Goal: Task Accomplishment & Management: Use online tool/utility

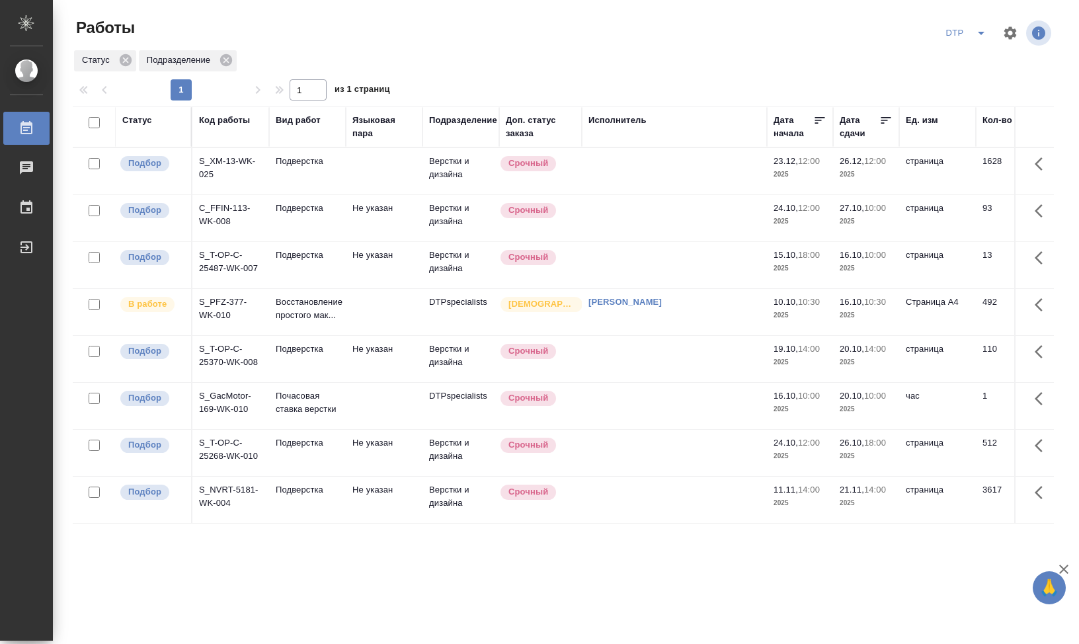
click at [984, 30] on icon "split button" at bounding box center [981, 33] width 16 height 16
click at [950, 96] on li "Мои работы" at bounding box center [965, 101] width 127 height 21
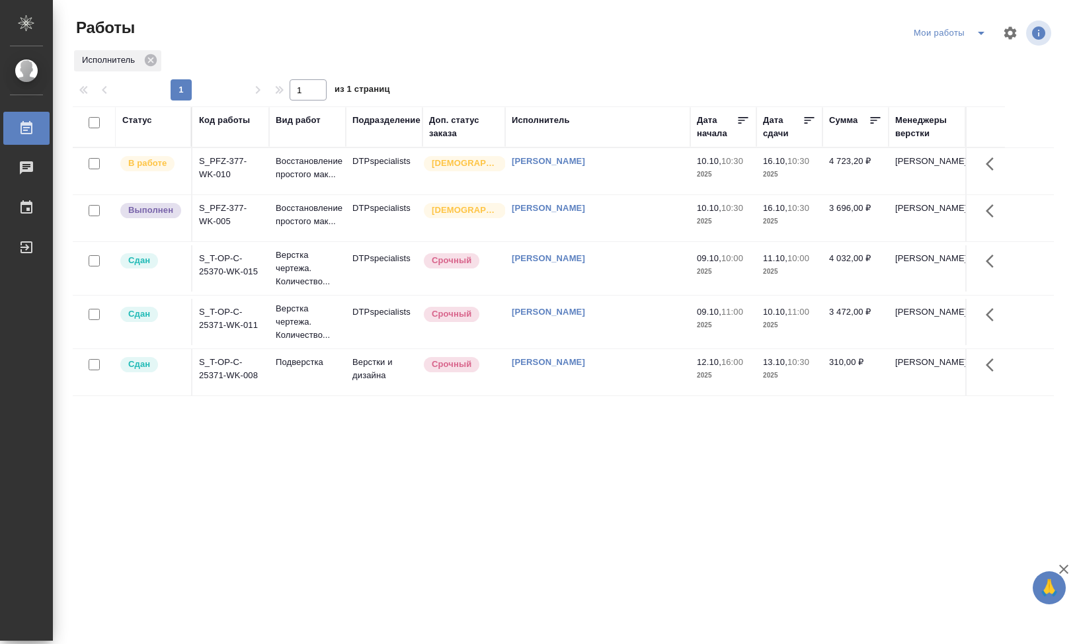
click at [939, 28] on div "Мои работы" at bounding box center [952, 32] width 84 height 21
click at [947, 38] on div "Мои работы" at bounding box center [952, 32] width 84 height 21
click at [950, 34] on div "Мои работы" at bounding box center [952, 32] width 84 height 21
click at [971, 32] on span "split button" at bounding box center [981, 33] width 20 height 16
click at [935, 98] on li "DTP+" at bounding box center [947, 101] width 127 height 21
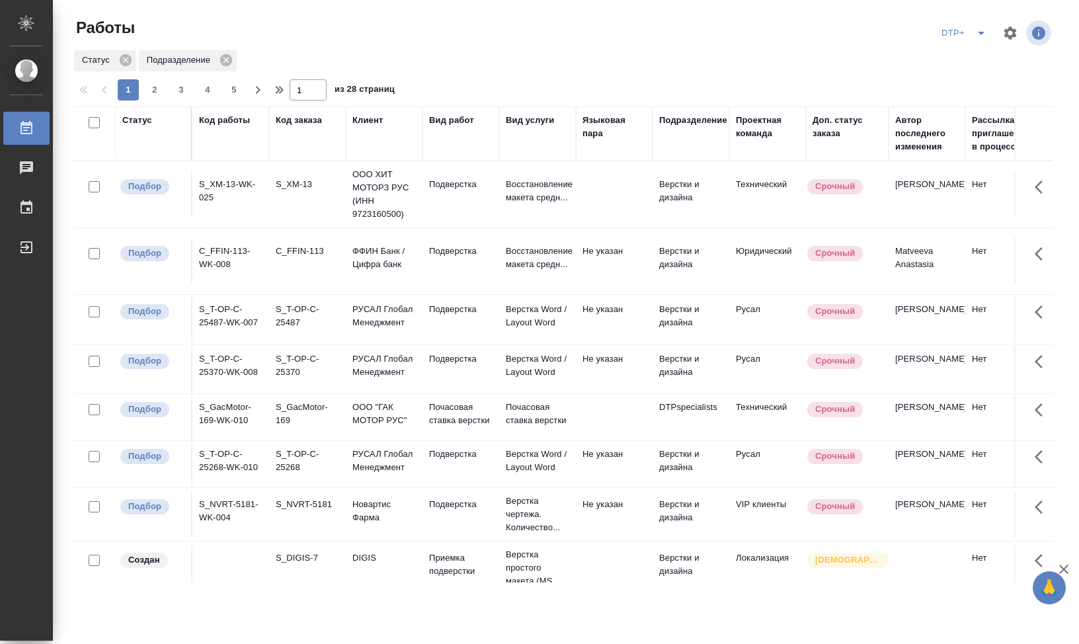
click at [670, 134] on div "Подразделение" at bounding box center [690, 134] width 63 height 40
click at [672, 125] on div "Подразделение" at bounding box center [693, 120] width 68 height 13
click at [672, 123] on div "Подразделение" at bounding box center [693, 120] width 68 height 13
click at [1000, 36] on button "button" at bounding box center [1010, 33] width 32 height 32
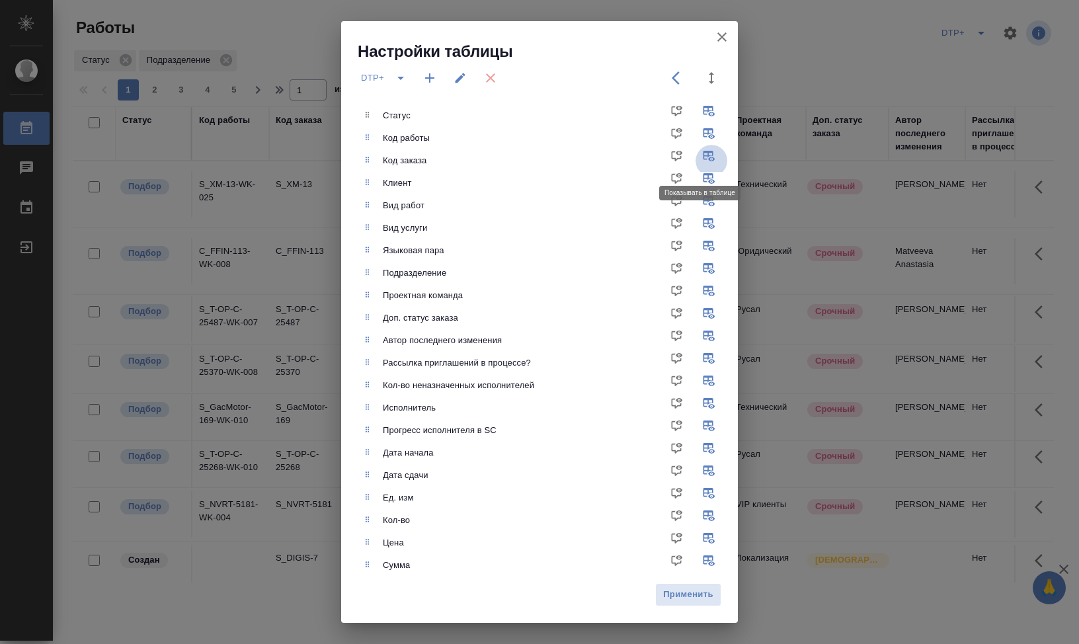
click at [702, 159] on input "checkbox" at bounding box center [711, 161] width 32 height 32
checkbox input "false"
click at [699, 180] on input "checkbox" at bounding box center [711, 183] width 32 height 32
checkbox input "false"
click at [702, 223] on input "checkbox" at bounding box center [711, 228] width 32 height 32
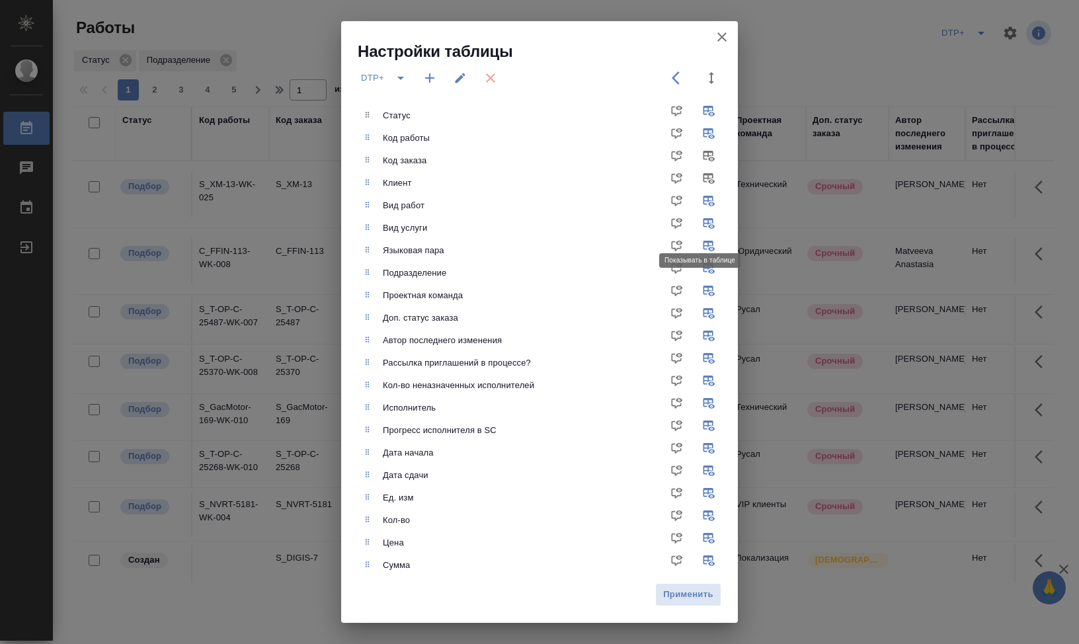
checkbox input "false"
click at [684, 597] on span "Применить" at bounding box center [688, 594] width 52 height 15
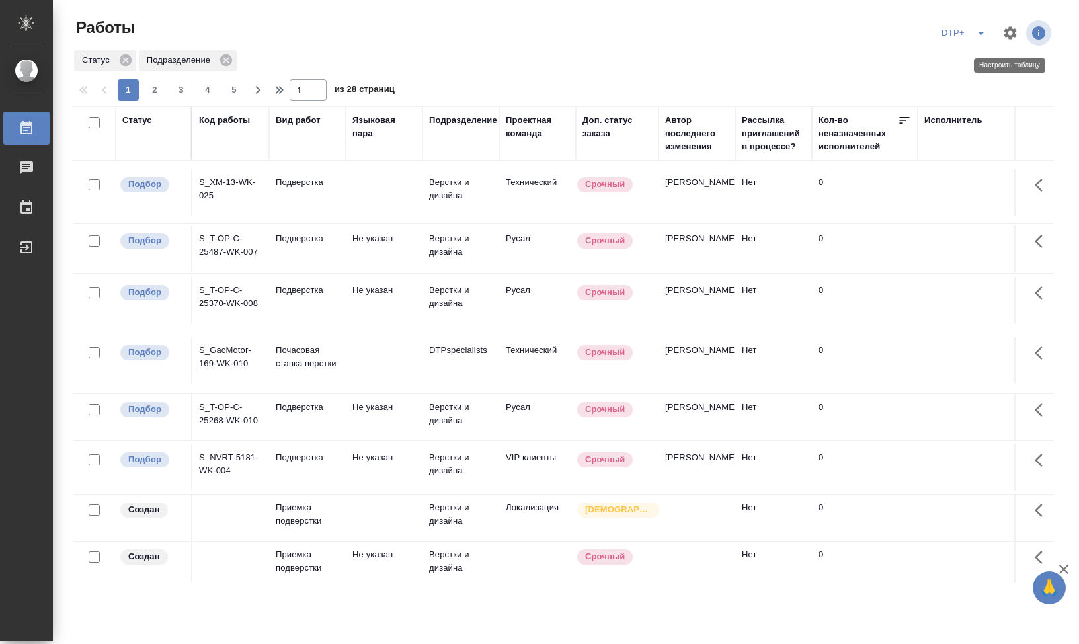
click at [1002, 35] on icon "button" at bounding box center [1010, 33] width 16 height 16
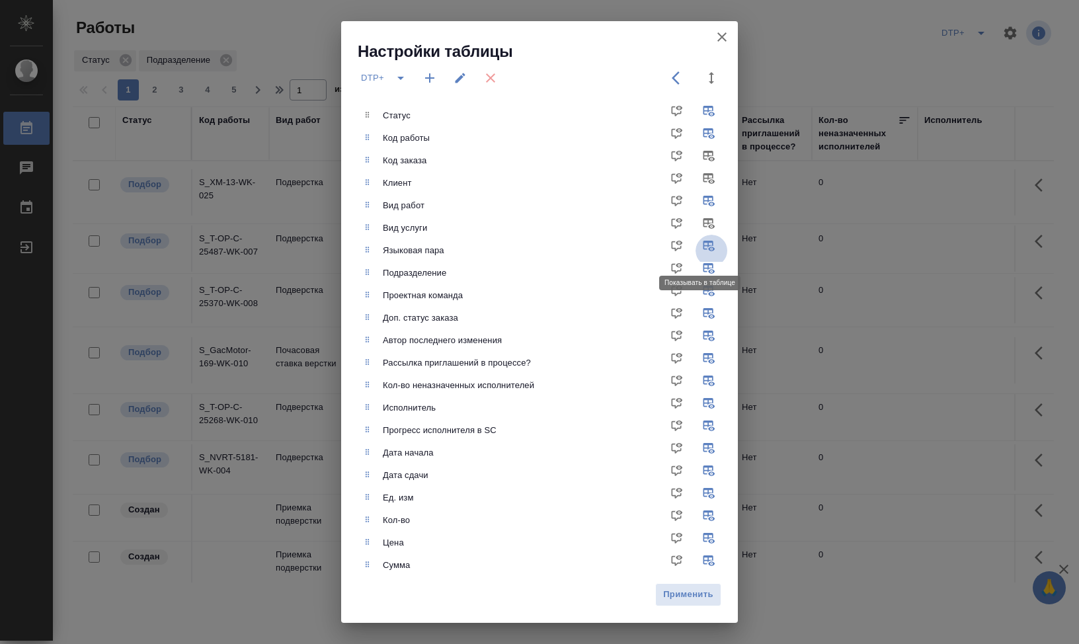
click at [697, 248] on input "checkbox" at bounding box center [711, 251] width 32 height 32
checkbox input "false"
click at [699, 290] on input "checkbox" at bounding box center [711, 296] width 32 height 32
checkbox input "false"
click at [695, 313] on input "checkbox" at bounding box center [711, 318] width 32 height 32
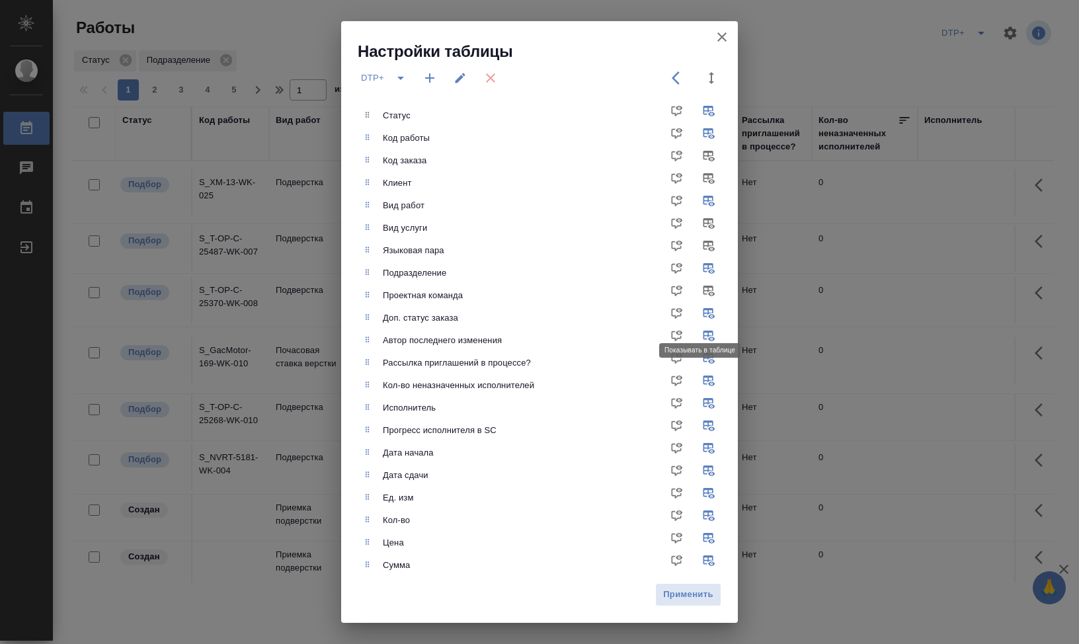
checkbox input "false"
click at [701, 342] on input "checkbox" at bounding box center [711, 341] width 32 height 32
checkbox input "false"
click at [703, 315] on input "checkbox" at bounding box center [711, 318] width 32 height 32
checkbox input "true"
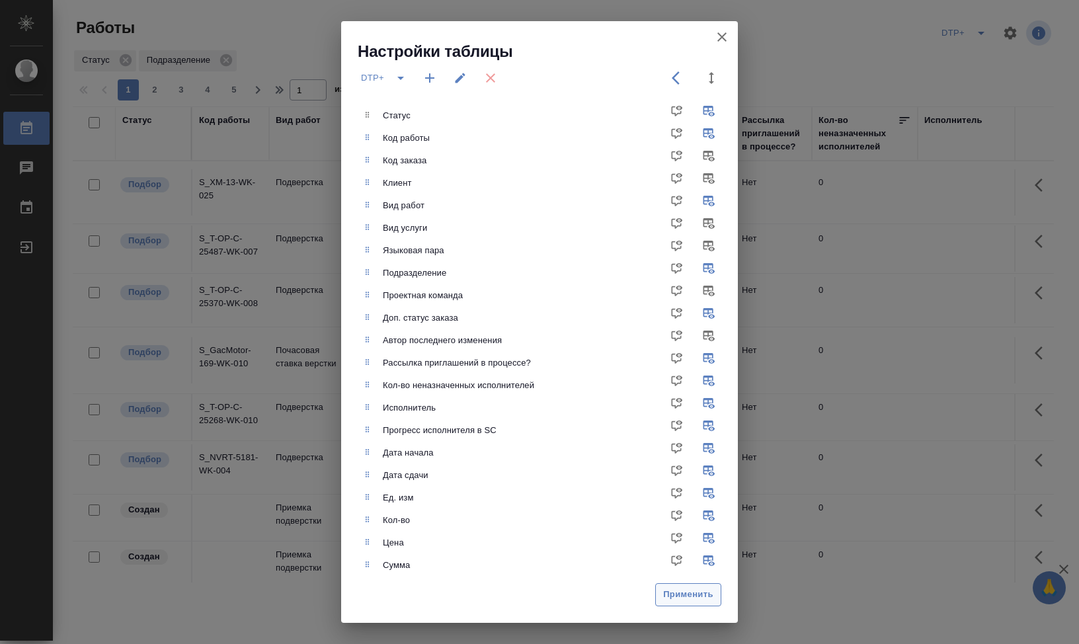
click at [689, 593] on span "Применить" at bounding box center [688, 594] width 52 height 15
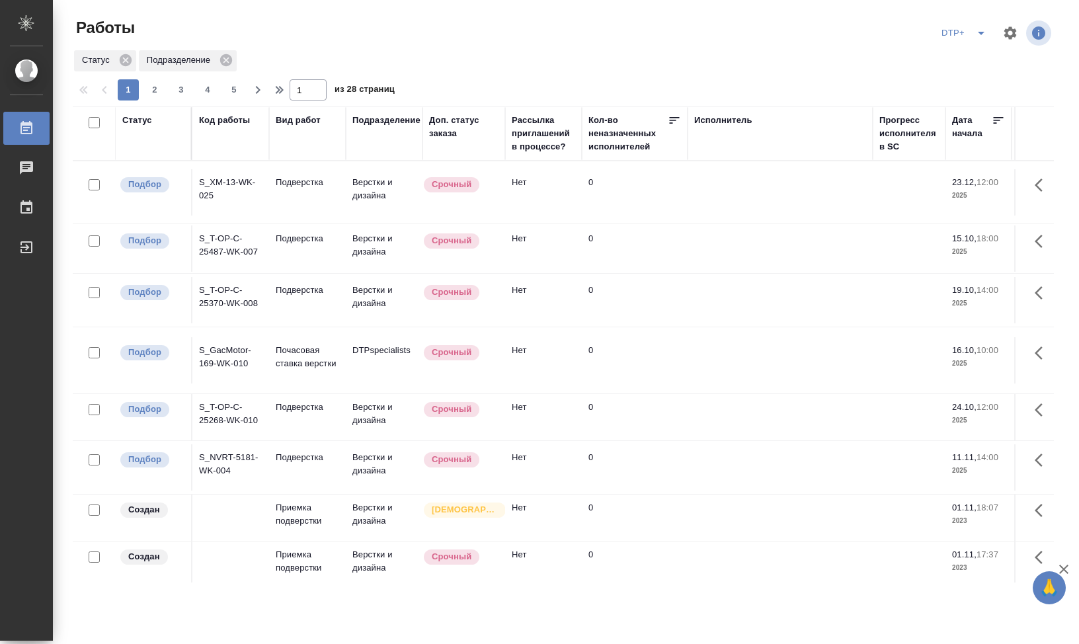
click at [977, 34] on icon "split button" at bounding box center [981, 33] width 16 height 16
click at [802, 38] on div "DTP+ Стандартные настройки DTP Мои работы" at bounding box center [894, 33] width 320 height 32
click at [1009, 36] on icon "button" at bounding box center [1010, 32] width 13 height 13
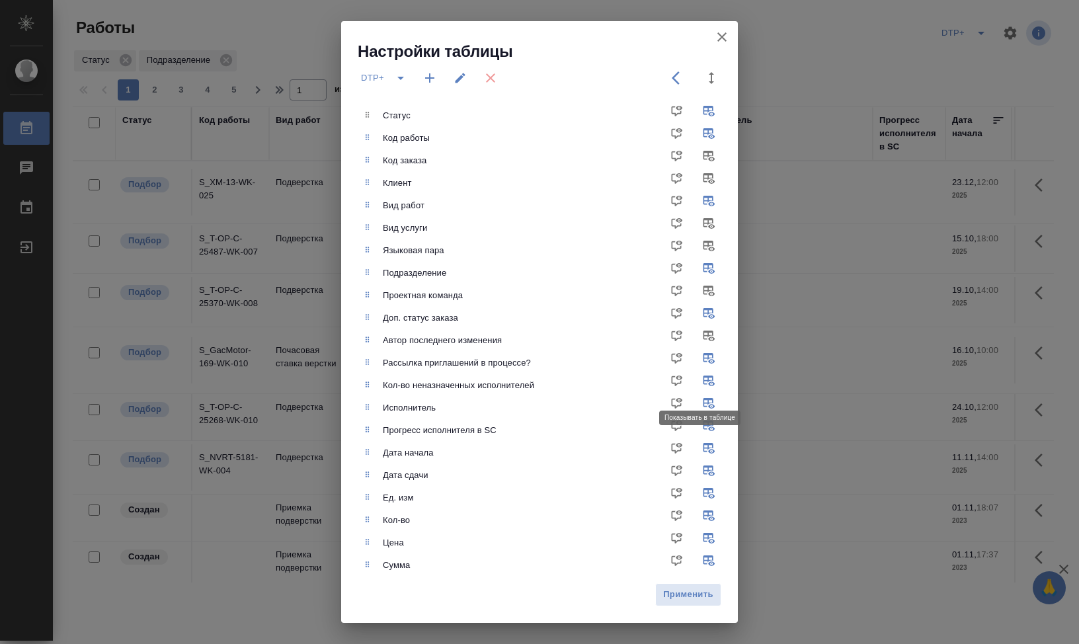
click at [698, 381] on input "checkbox" at bounding box center [711, 385] width 32 height 32
checkbox input "false"
click at [703, 358] on input "checkbox" at bounding box center [711, 363] width 32 height 32
checkbox input "false"
click at [701, 426] on input "checkbox" at bounding box center [711, 430] width 32 height 32
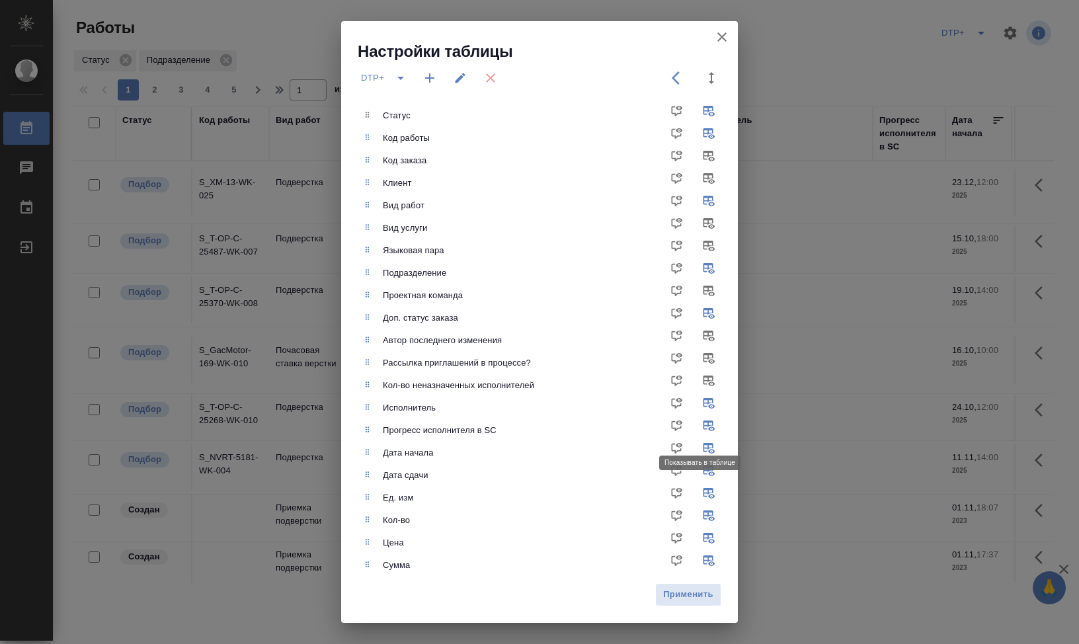
checkbox input "false"
click at [699, 496] on input "checkbox" at bounding box center [711, 498] width 32 height 32
checkbox input "false"
click at [703, 516] on input "checkbox" at bounding box center [711, 520] width 32 height 32
checkbox input "false"
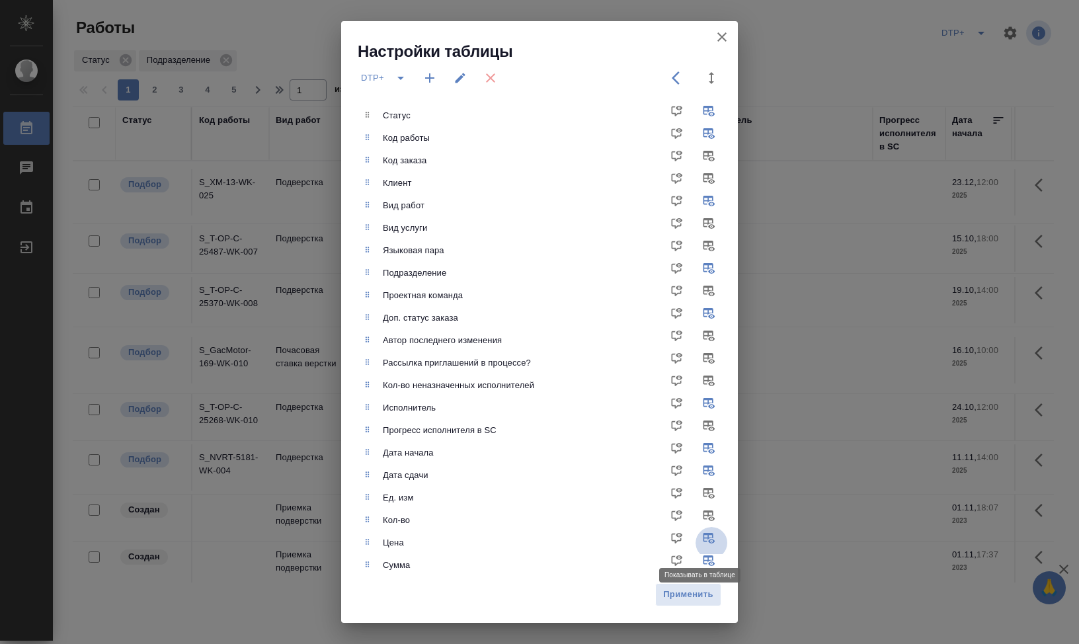
click at [695, 533] on input "checkbox" at bounding box center [711, 543] width 32 height 32
checkbox input "false"
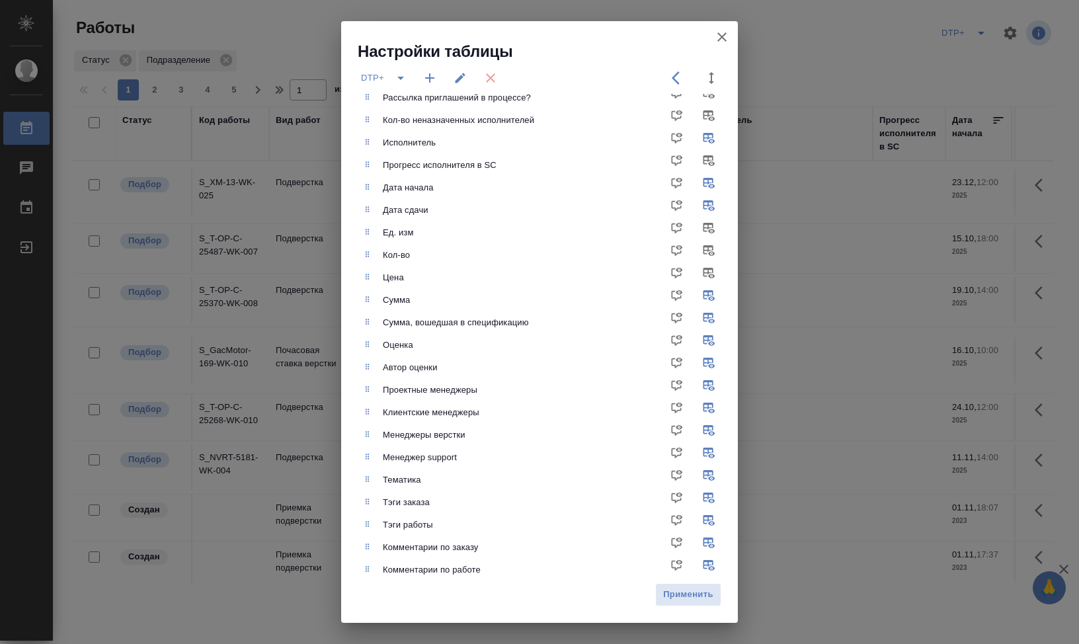
scroll to position [280, 0]
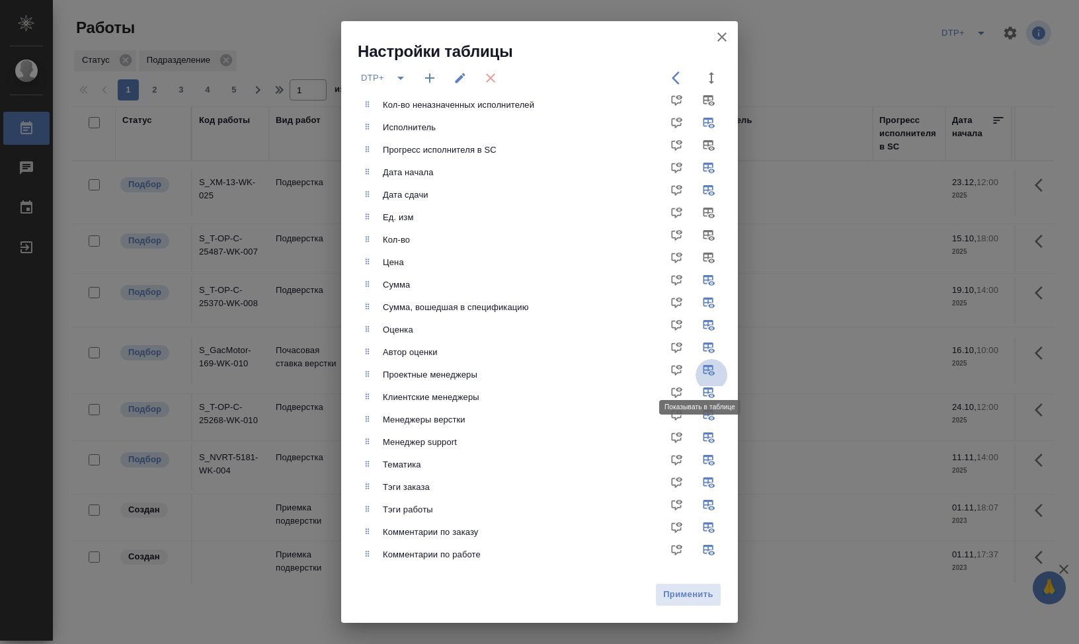
click at [698, 369] on input "checkbox" at bounding box center [711, 375] width 32 height 32
checkbox input "false"
click at [697, 388] on input "checkbox" at bounding box center [711, 397] width 32 height 32
checkbox input "false"
click at [701, 344] on input "checkbox" at bounding box center [711, 352] width 32 height 32
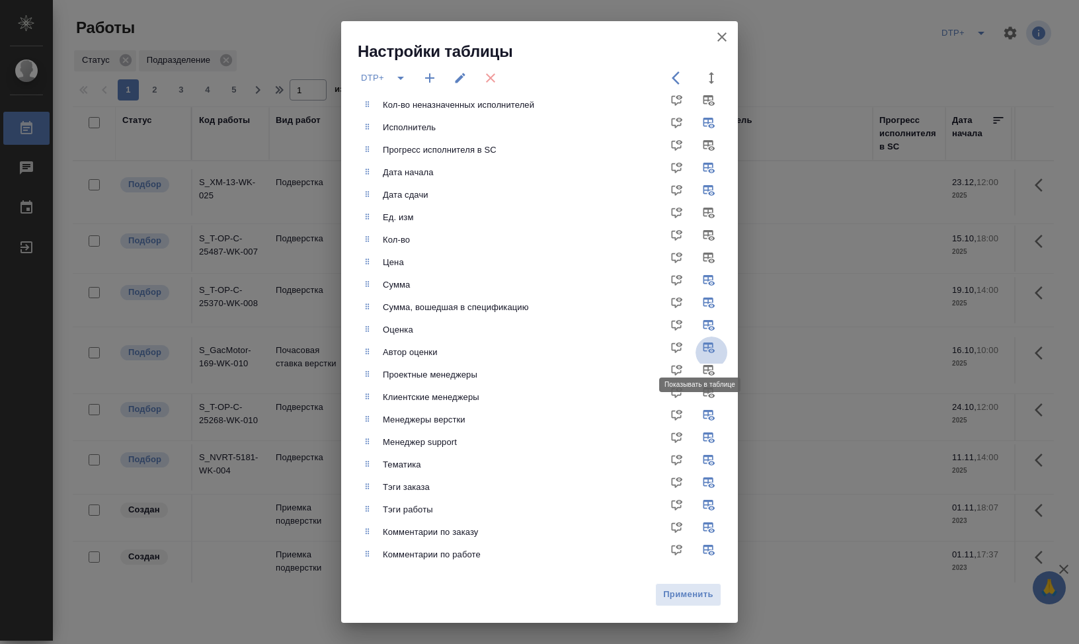
checkbox input "false"
click at [697, 324] on input "checkbox" at bounding box center [711, 330] width 32 height 32
checkbox input "false"
click at [702, 298] on input "checkbox" at bounding box center [711, 307] width 32 height 32
checkbox input "false"
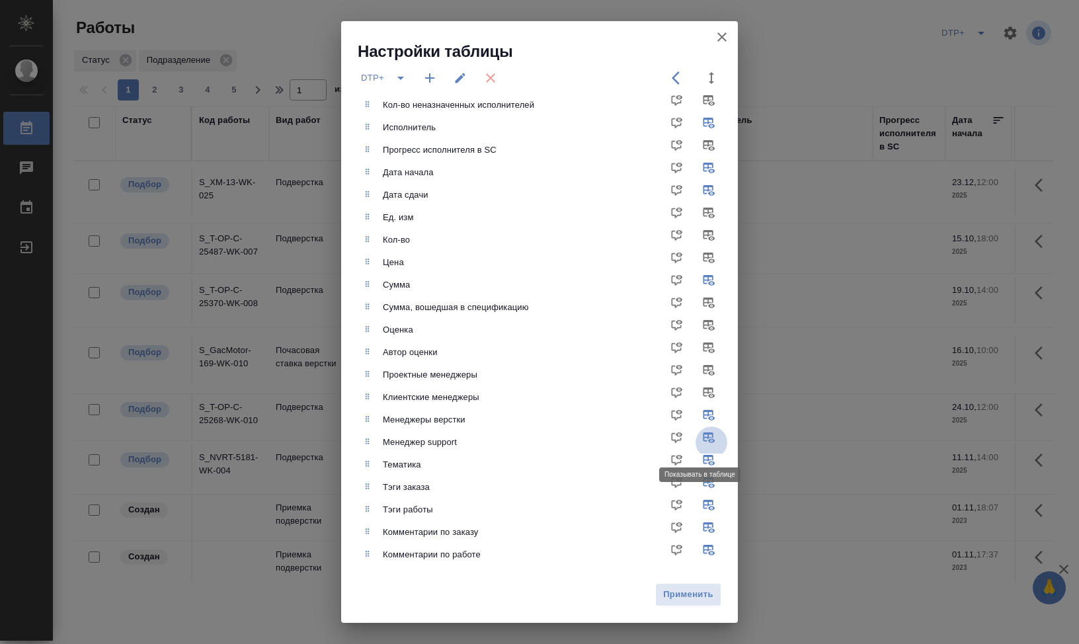
click at [697, 433] on input "checkbox" at bounding box center [711, 442] width 32 height 32
checkbox input "false"
click at [699, 458] on input "checkbox" at bounding box center [711, 465] width 32 height 32
checkbox input "false"
click at [699, 485] on input "checkbox" at bounding box center [711, 487] width 32 height 32
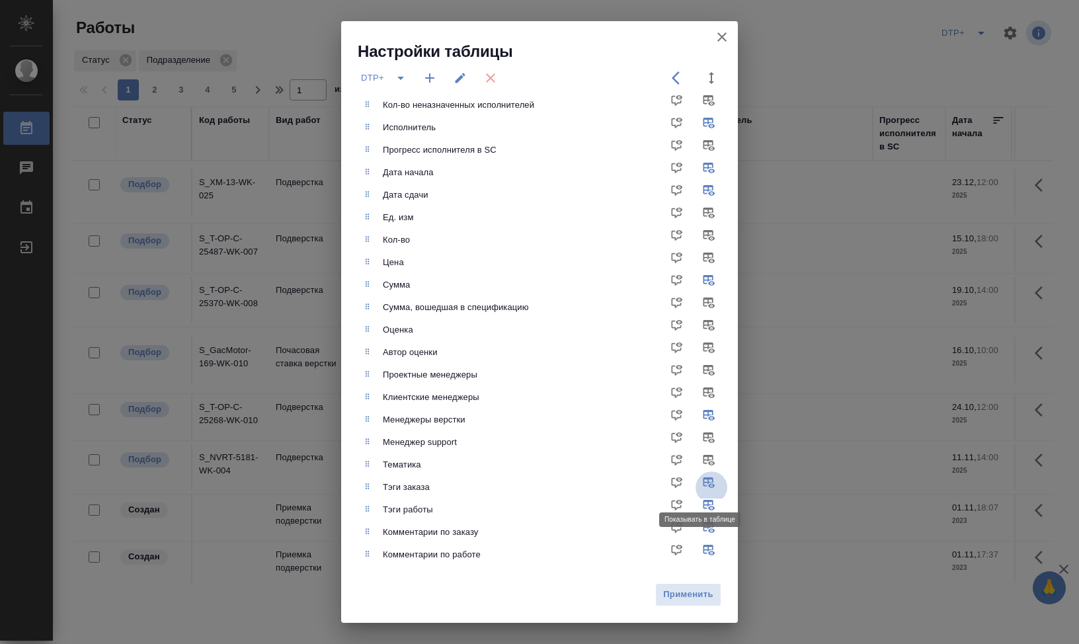
checkbox input "false"
click at [703, 506] on input "checkbox" at bounding box center [711, 510] width 32 height 32
checkbox input "false"
click at [699, 525] on input "checkbox" at bounding box center [711, 532] width 32 height 32
checkbox input "false"
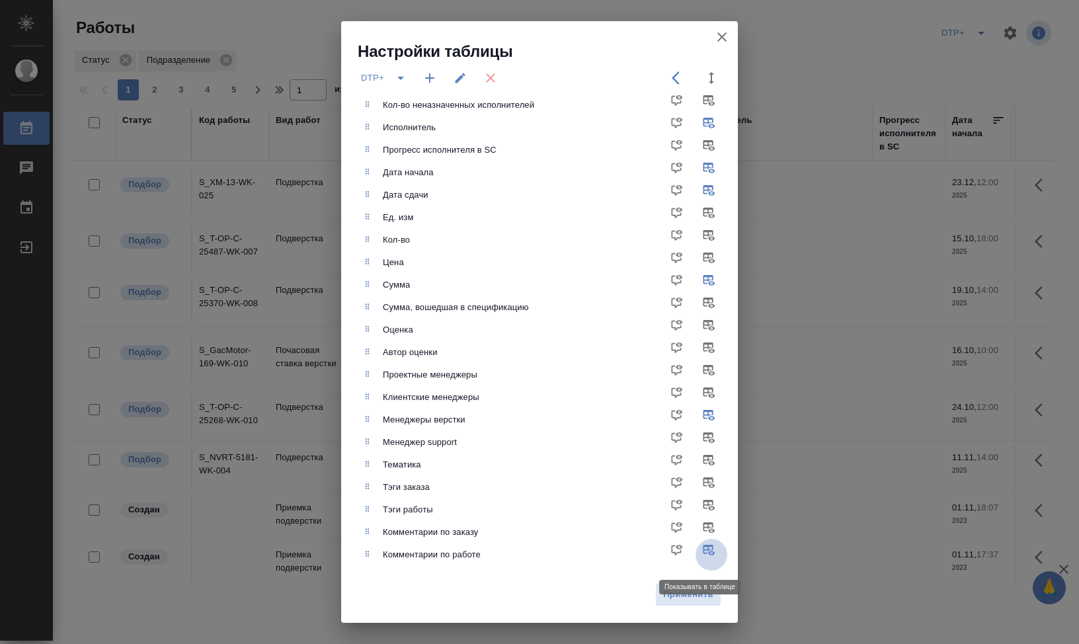
click at [699, 551] on input "checkbox" at bounding box center [711, 555] width 32 height 32
checkbox input "false"
click at [686, 593] on span "Применить" at bounding box center [688, 594] width 52 height 15
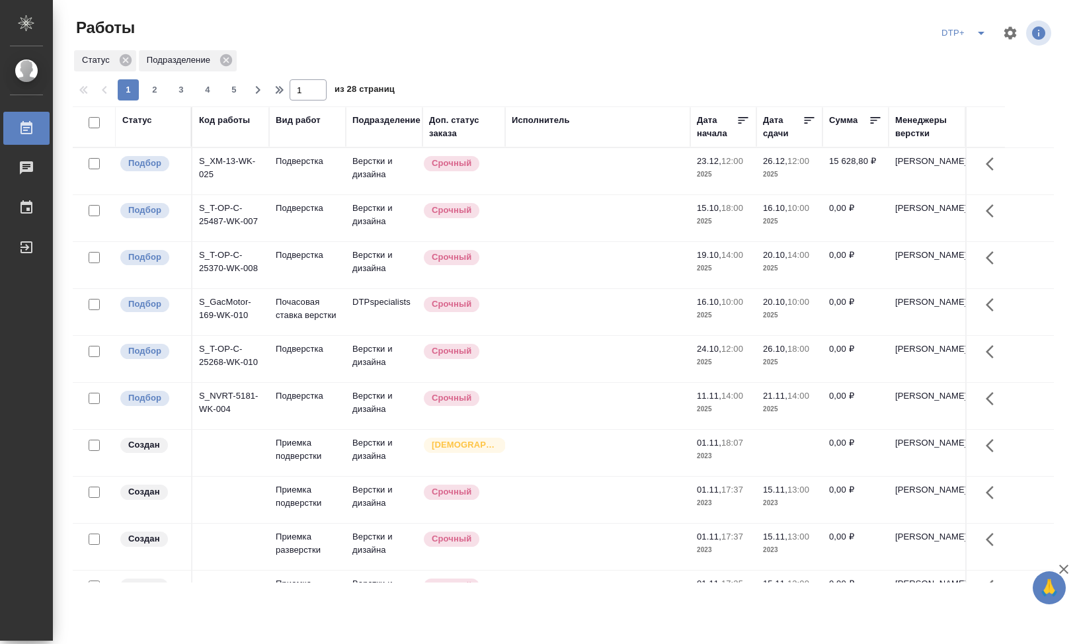
click at [384, 119] on div "Подразделение" at bounding box center [386, 120] width 68 height 13
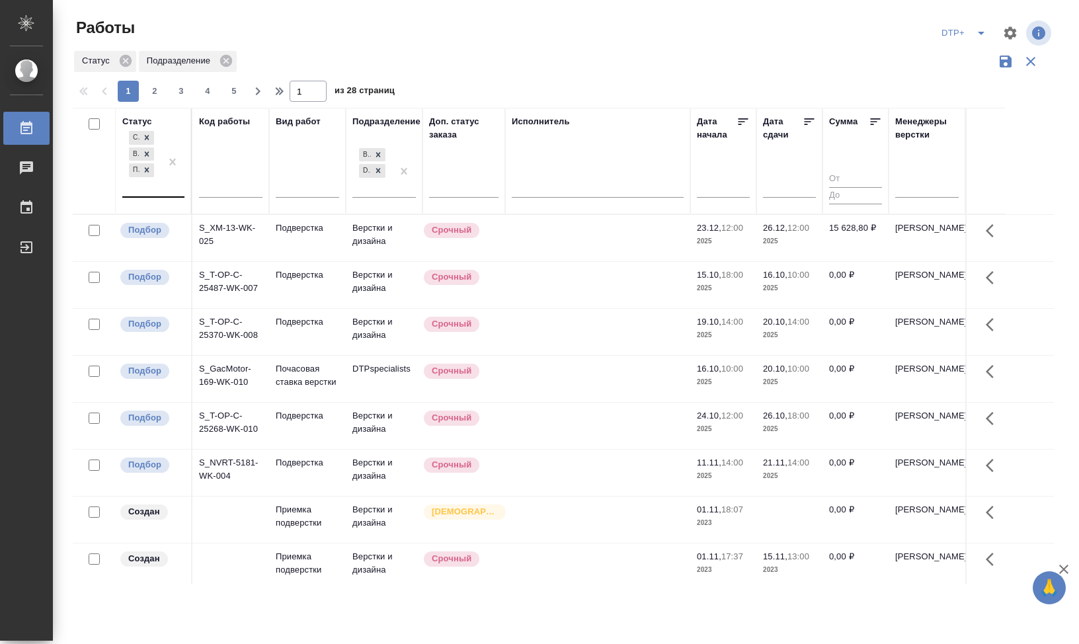
click at [158, 190] on div "Создан В ожидании Подбор" at bounding box center [141, 162] width 38 height 68
click at [97, 178] on div at bounding box center [94, 160] width 30 height 91
click at [140, 188] on div "Создан В ожидании Подбор" at bounding box center [141, 162] width 38 height 68
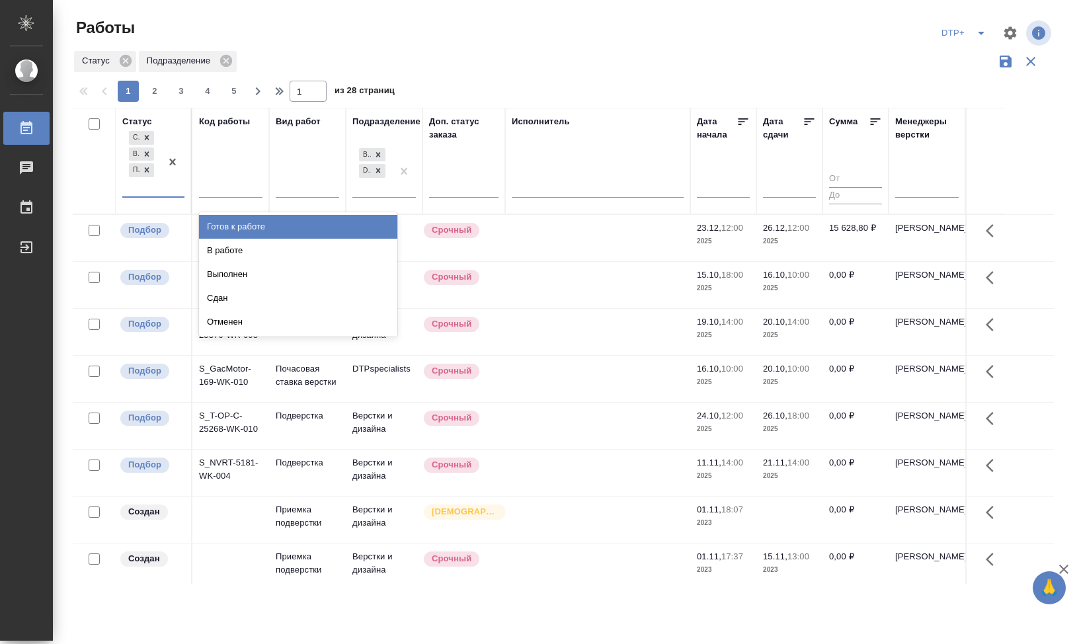
click at [114, 185] on th at bounding box center [94, 161] width 43 height 106
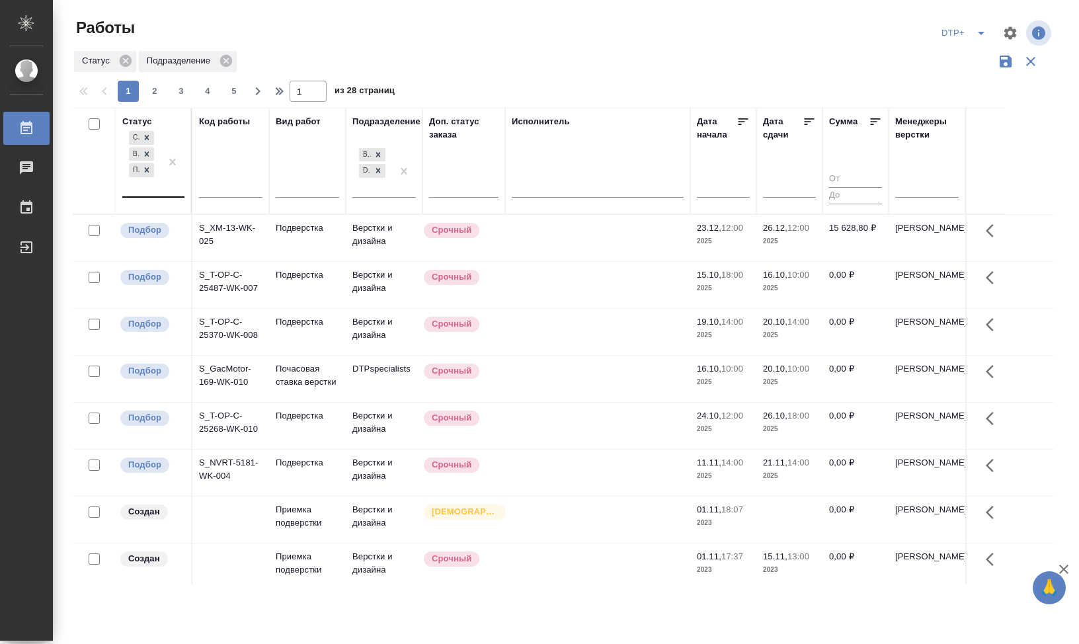
click at [134, 188] on div "Создан В ожидании Подбор" at bounding box center [141, 162] width 38 height 68
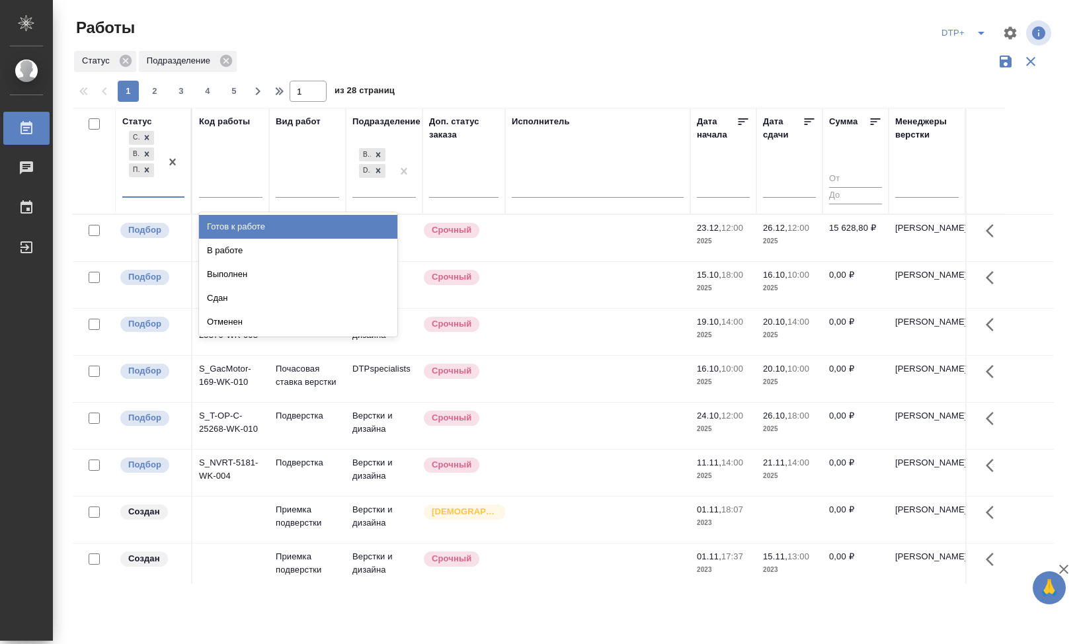
click at [111, 185] on th at bounding box center [94, 161] width 43 height 106
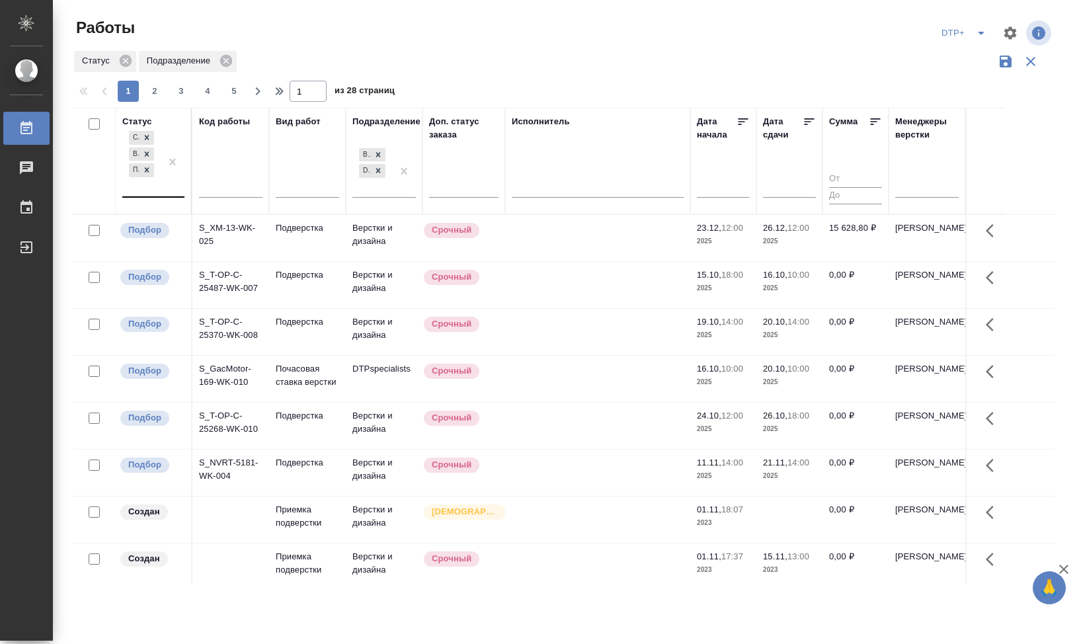
click at [130, 188] on input "text" at bounding box center [129, 186] width 1 height 9
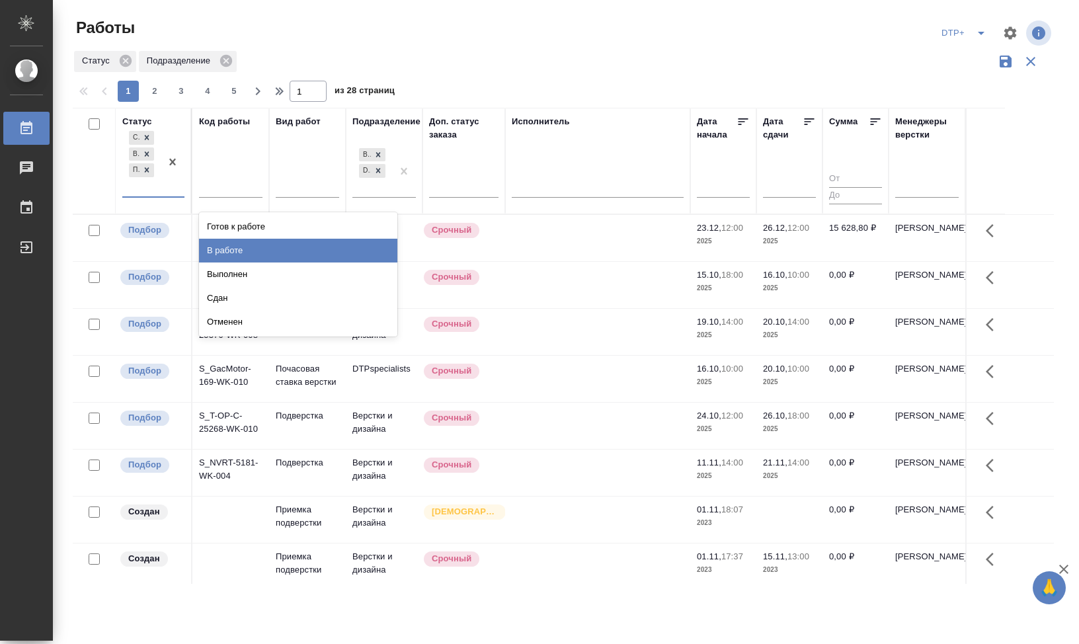
drag, startPoint x: 352, startPoint y: 247, endPoint x: 102, endPoint y: 201, distance: 254.7
click at [352, 247] on div "В работе" at bounding box center [298, 251] width 198 height 24
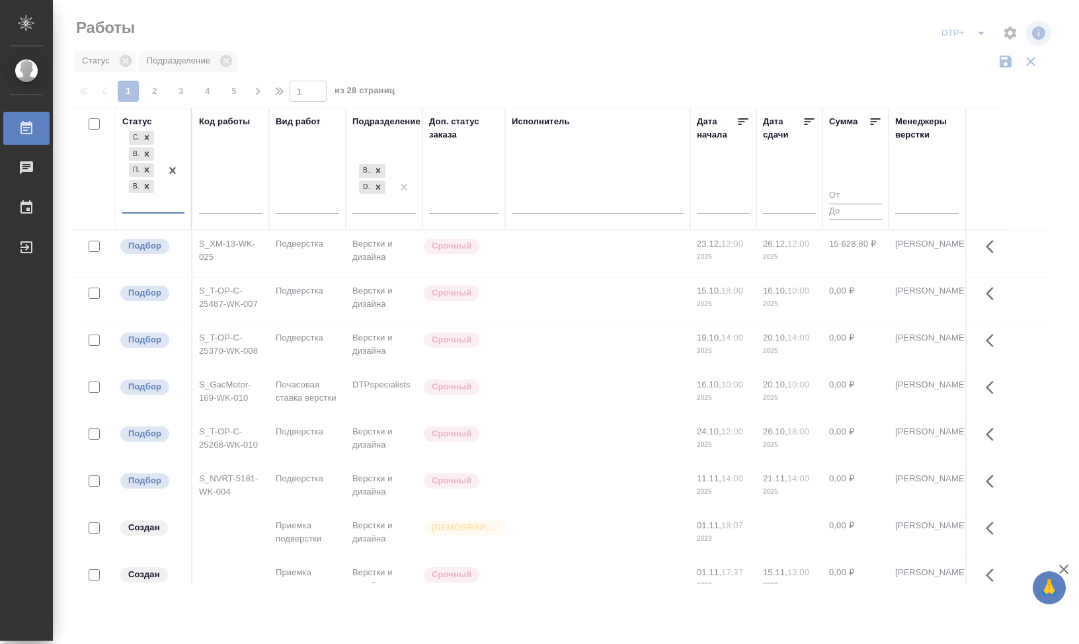
click at [116, 194] on th "Статус option В работе, selected. 0 results available. Select is focused ,type …" at bounding box center [154, 169] width 77 height 122
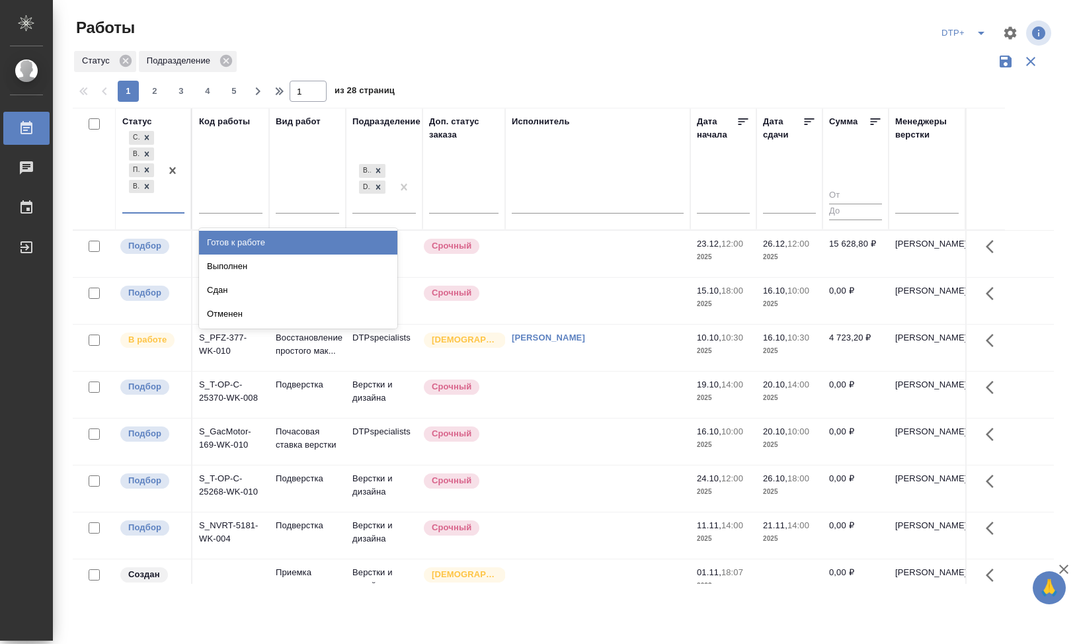
click at [123, 206] on div "Создан В ожидании Подбор В работе" at bounding box center [141, 170] width 38 height 84
click at [301, 243] on div "Готов к работе" at bounding box center [298, 243] width 198 height 24
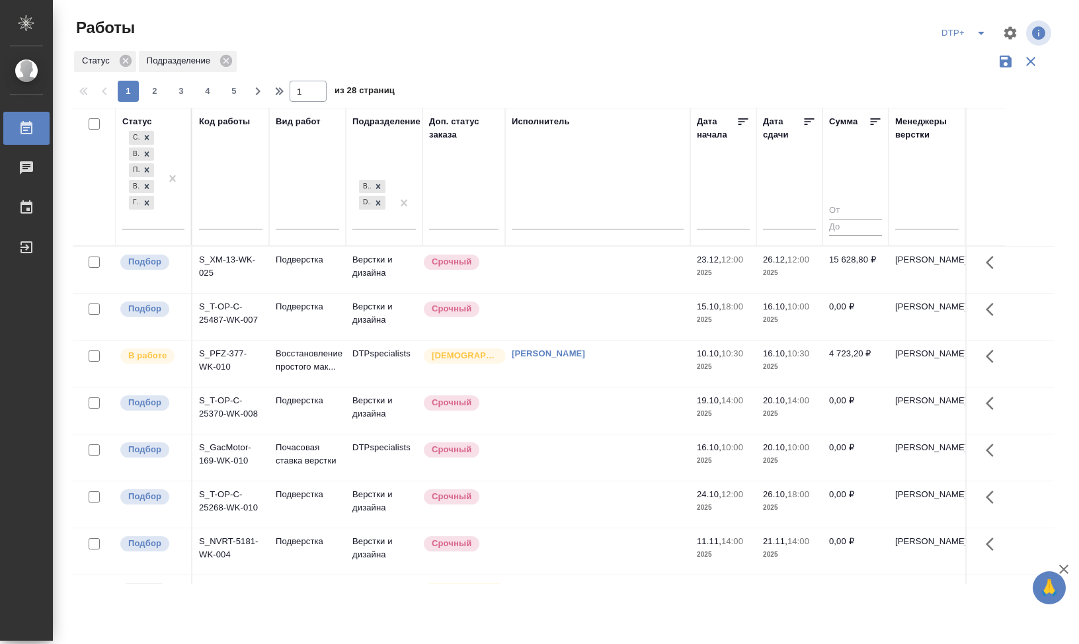
click at [101, 209] on div at bounding box center [94, 177] width 30 height 124
click at [146, 134] on icon at bounding box center [146, 137] width 9 height 9
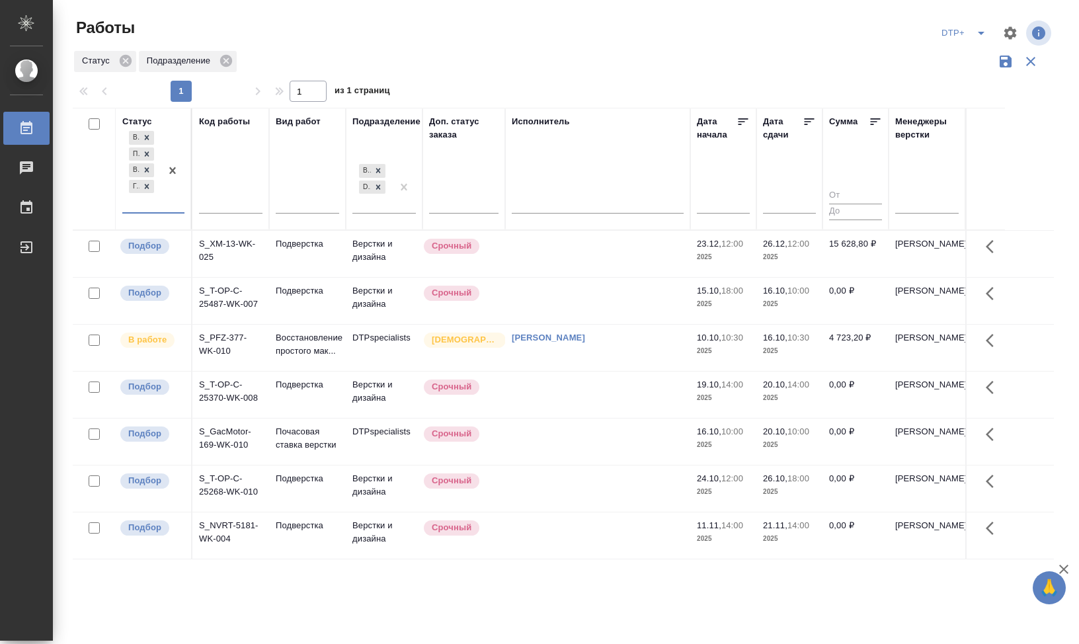
click at [999, 60] on icon "button" at bounding box center [1005, 62] width 12 height 12
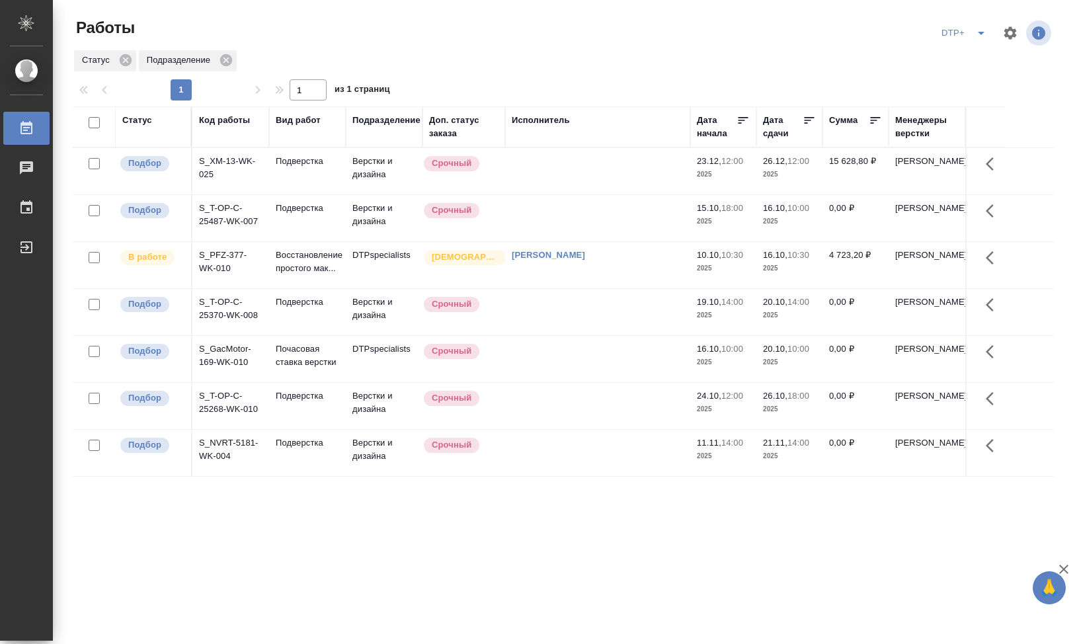
click at [979, 32] on icon "split button" at bounding box center [980, 33] width 7 height 3
click at [971, 79] on li "DTP" at bounding box center [963, 80] width 127 height 21
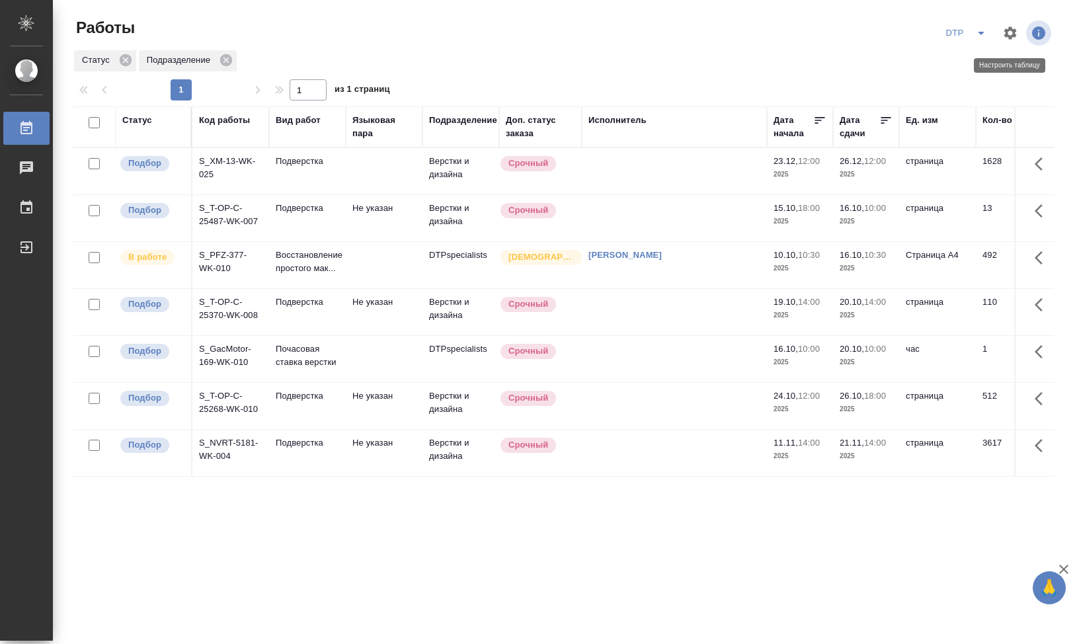
click at [1009, 30] on icon "button" at bounding box center [1010, 32] width 13 height 13
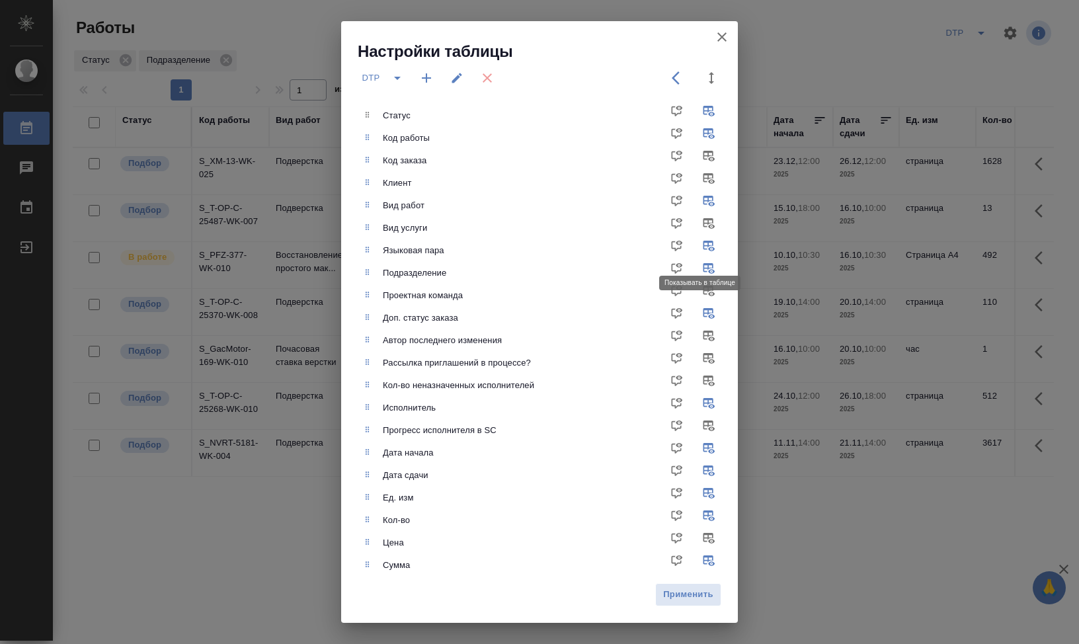
click at [701, 233] on input "checkbox" at bounding box center [711, 228] width 32 height 32
click at [698, 225] on input "checkbox" at bounding box center [711, 228] width 32 height 32
checkbox input "false"
click at [703, 246] on input "checkbox" at bounding box center [711, 251] width 32 height 32
checkbox input "false"
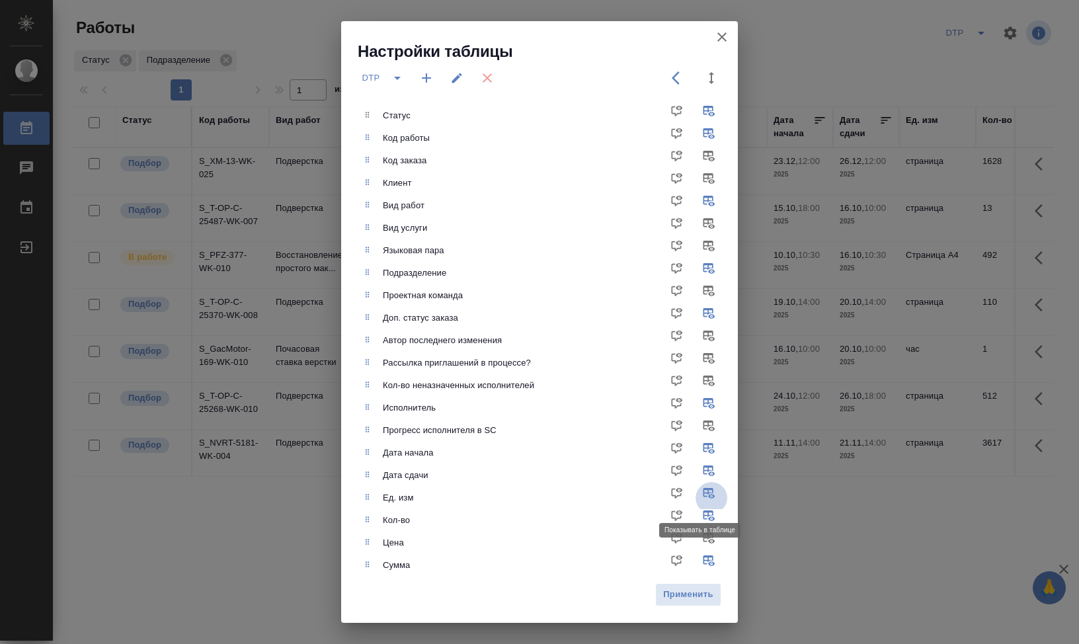
click at [698, 492] on input "checkbox" at bounding box center [711, 498] width 32 height 32
checkbox input "false"
drag, startPoint x: 702, startPoint y: 516, endPoint x: 703, endPoint y: 534, distance: 17.9
click at [701, 516] on input "checkbox" at bounding box center [711, 520] width 32 height 32
checkbox input "false"
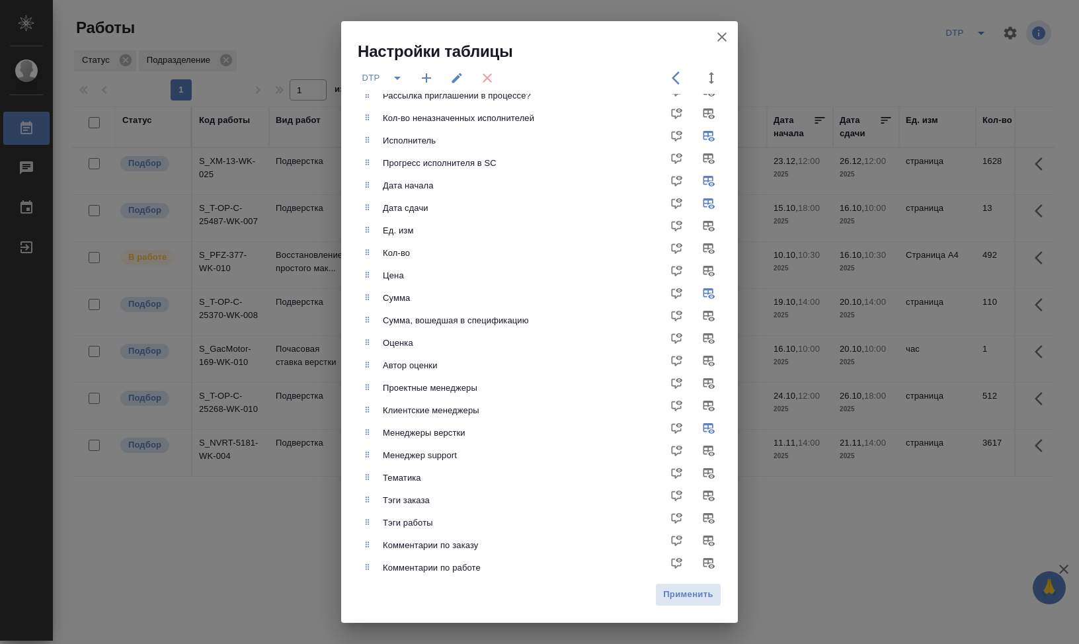
scroll to position [280, 0]
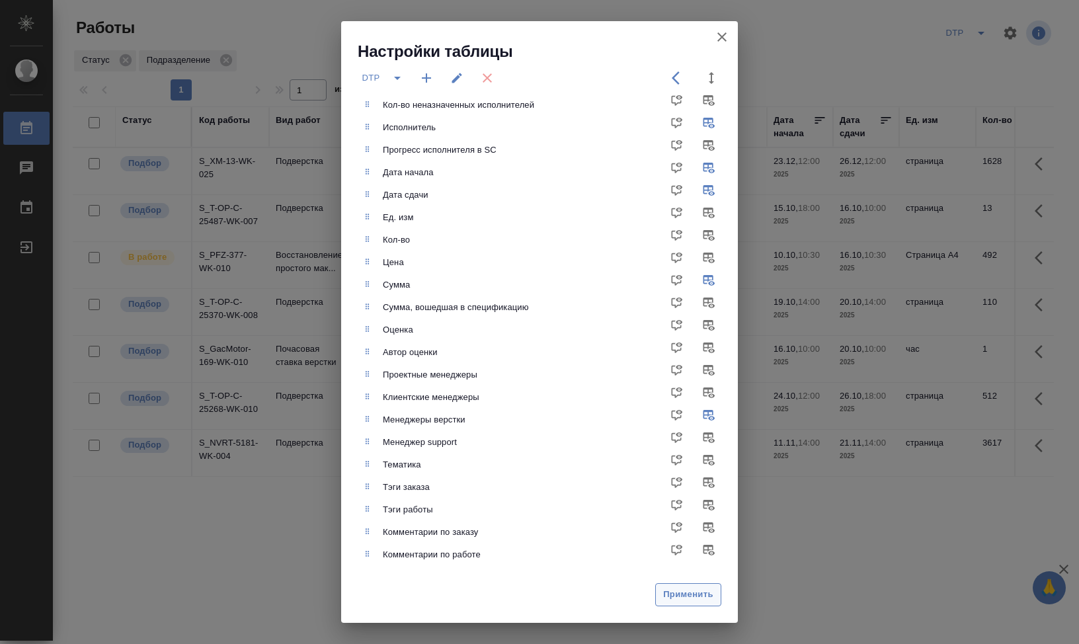
click at [682, 600] on span "Применить" at bounding box center [688, 594] width 52 height 15
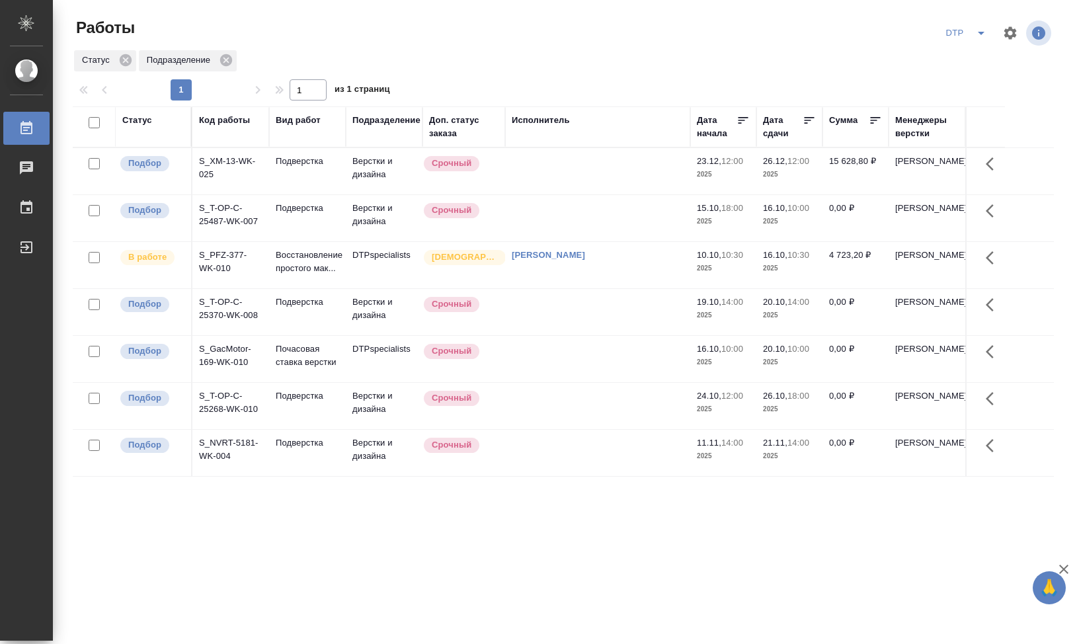
click at [955, 34] on div "DTP" at bounding box center [967, 32] width 53 height 21
click at [979, 35] on icon "split button" at bounding box center [981, 33] width 16 height 16
click at [957, 80] on li "DTP+" at bounding box center [965, 80] width 127 height 21
click at [240, 164] on td "S_XM-13-WK-025" at bounding box center [230, 171] width 77 height 46
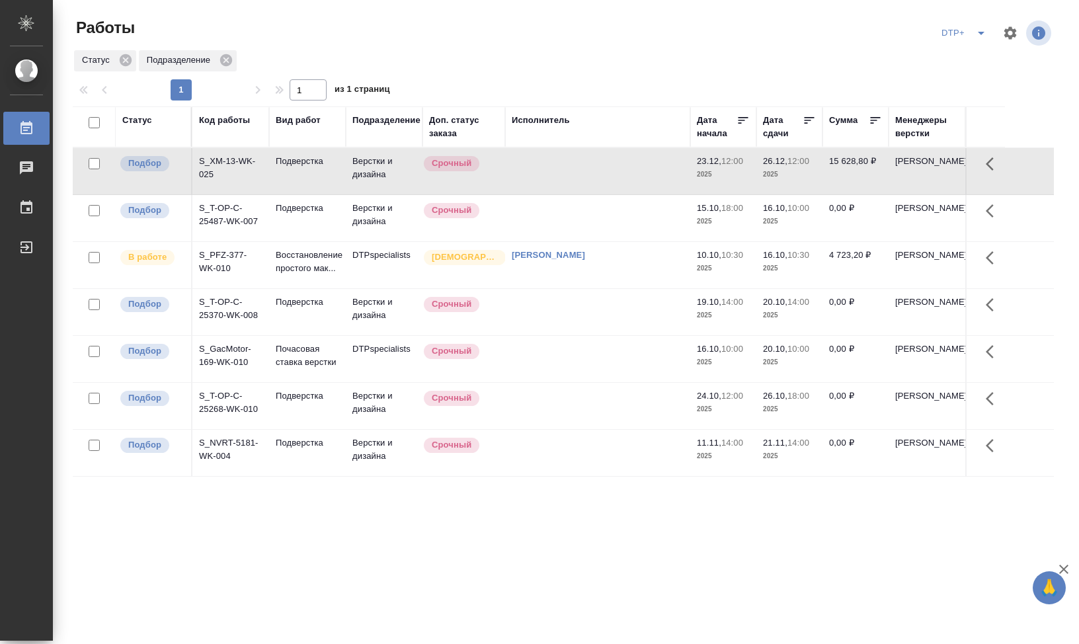
click at [240, 164] on td "S_XM-13-WK-025" at bounding box center [230, 171] width 77 height 46
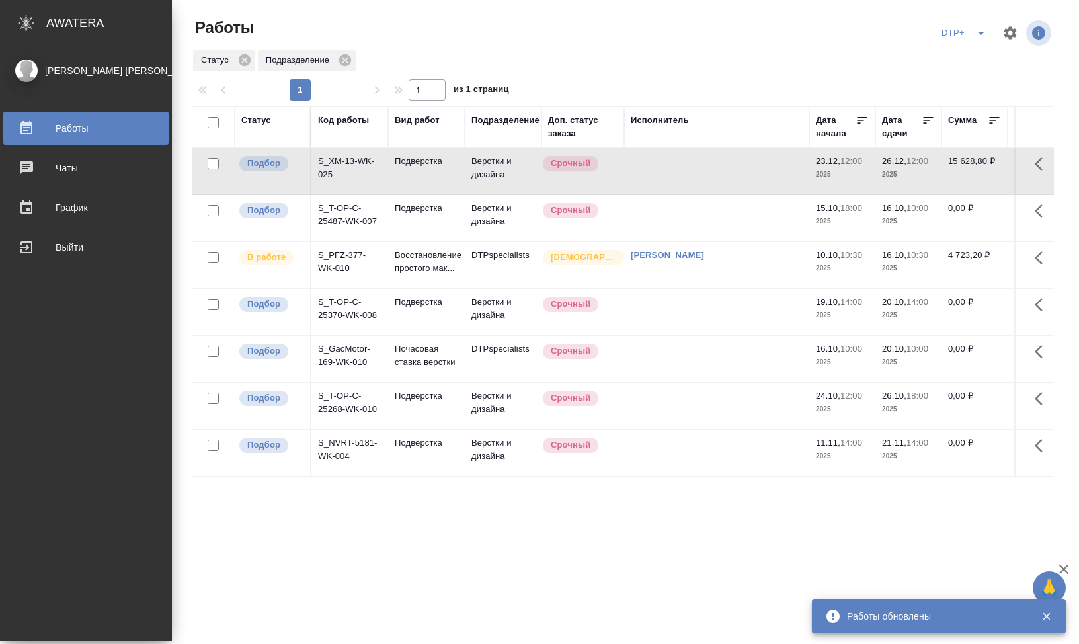
click at [453, 587] on div "Работы DTP+ Статус Подразделение 1 1 из 1 страниц Статус Код работы Вид работ П…" at bounding box center [627, 295] width 887 height 590
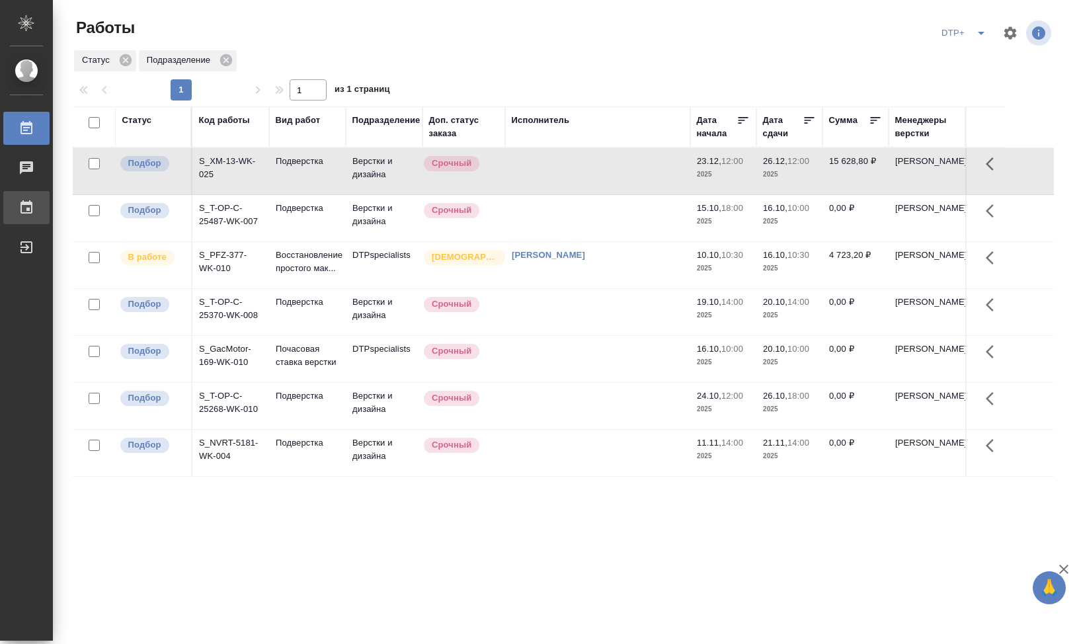
click at [26, 204] on div "График" at bounding box center [9, 208] width 33 height 20
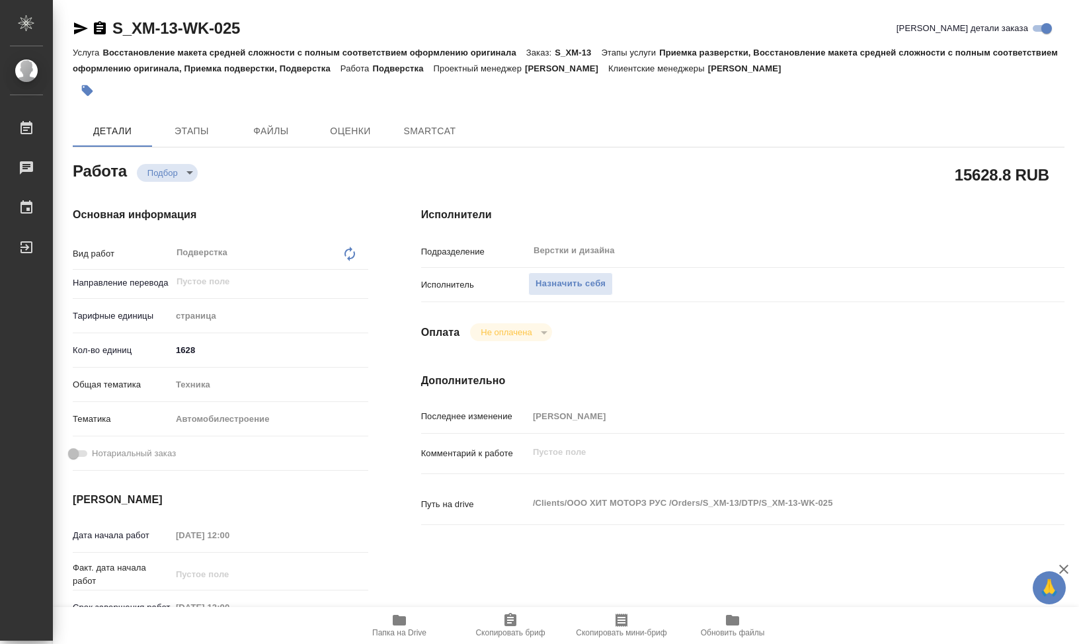
type textarea "x"
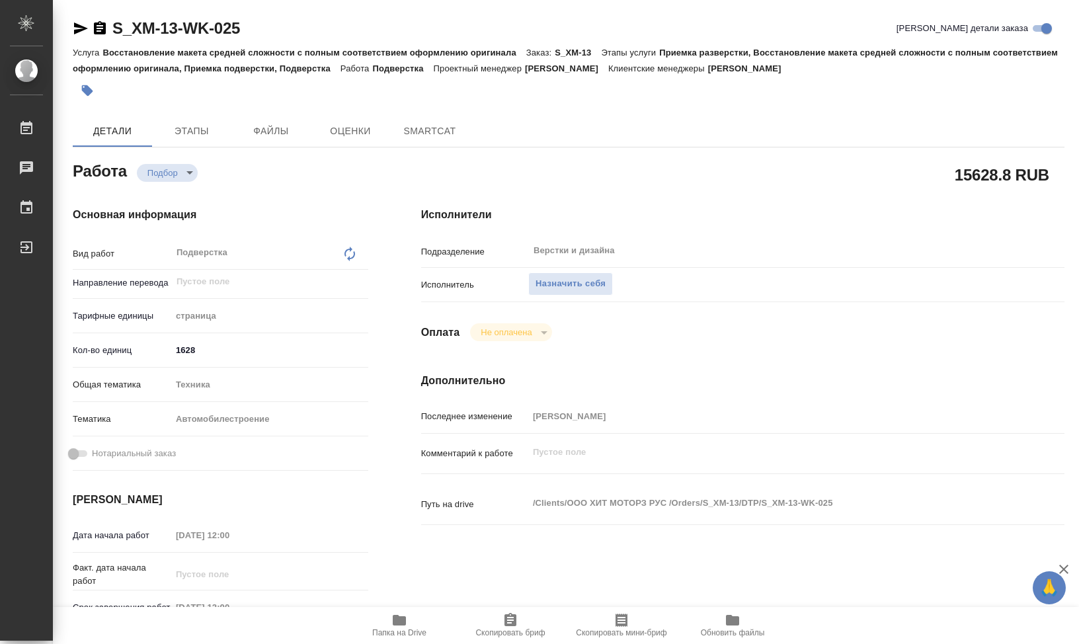
type textarea "x"
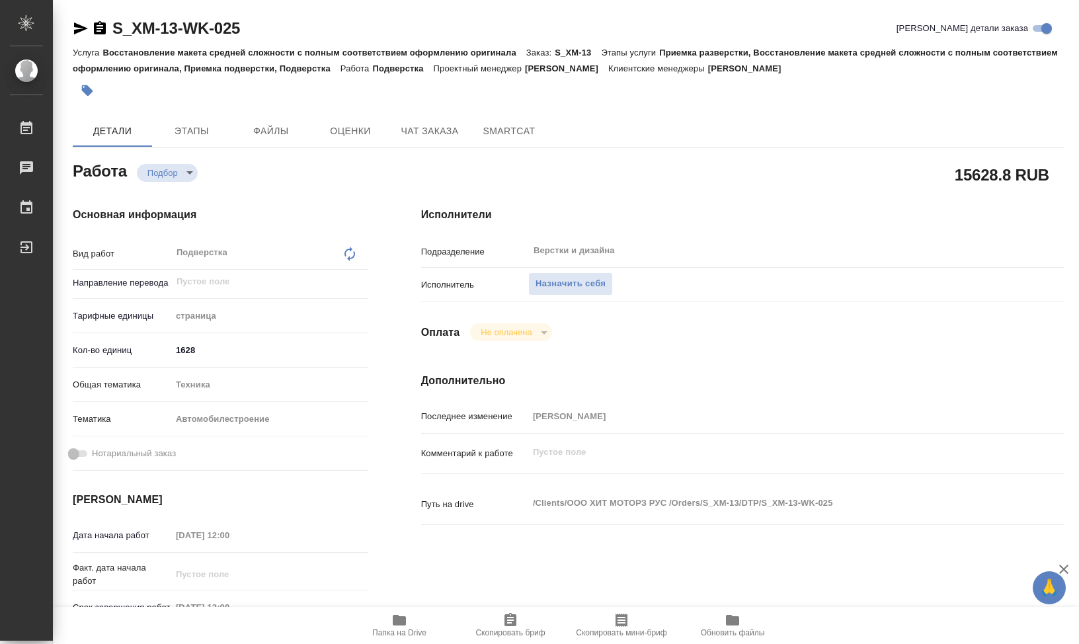
type textarea "x"
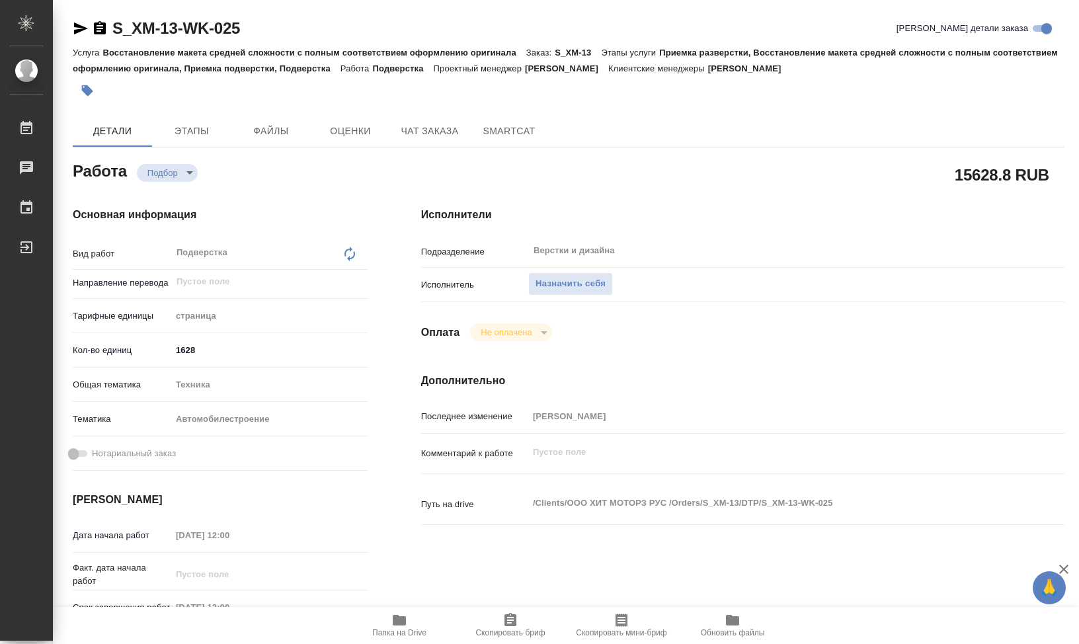
type textarea "x"
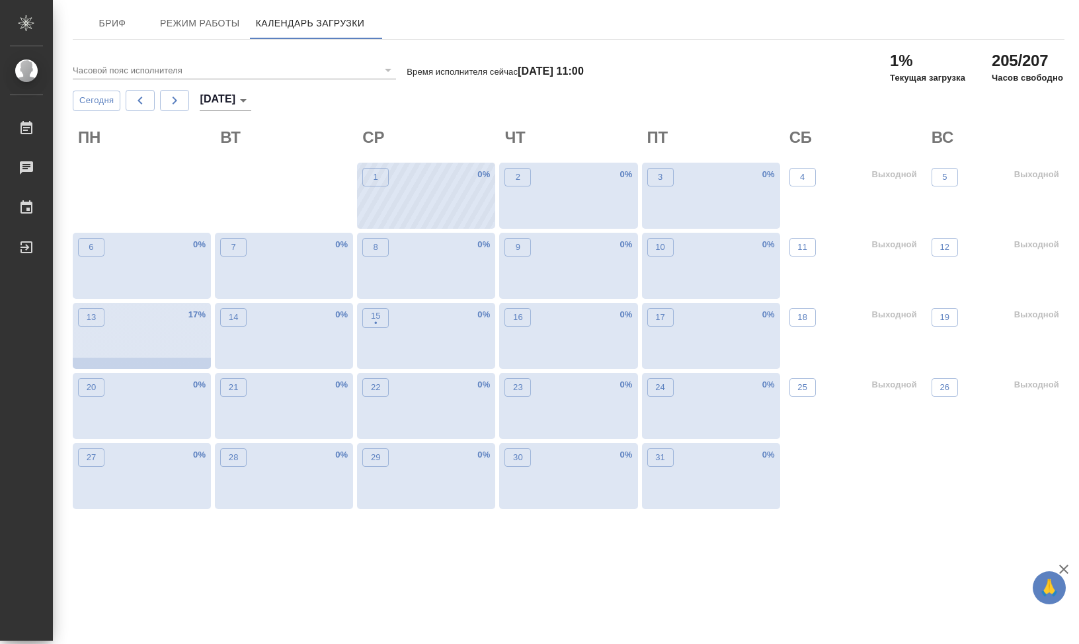
click at [421, 198] on div "1 0 %" at bounding box center [426, 196] width 138 height 66
click at [202, 26] on span "Режим работы" at bounding box center [200, 23] width 80 height 17
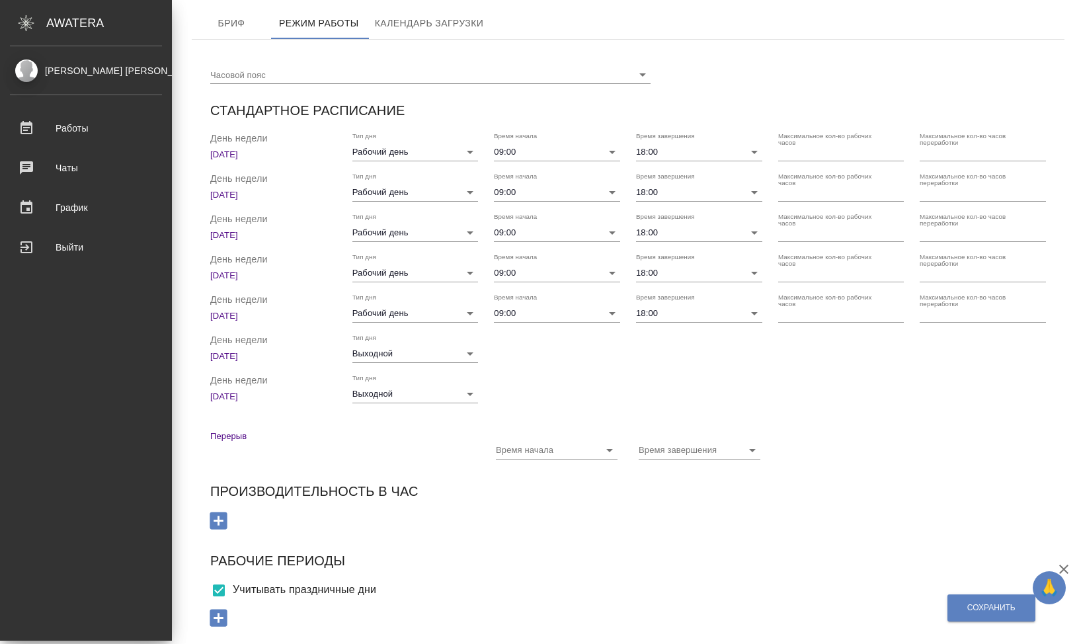
click at [90, 71] on div "[PERSON_NAME] [PERSON_NAME]" at bounding box center [86, 70] width 152 height 15
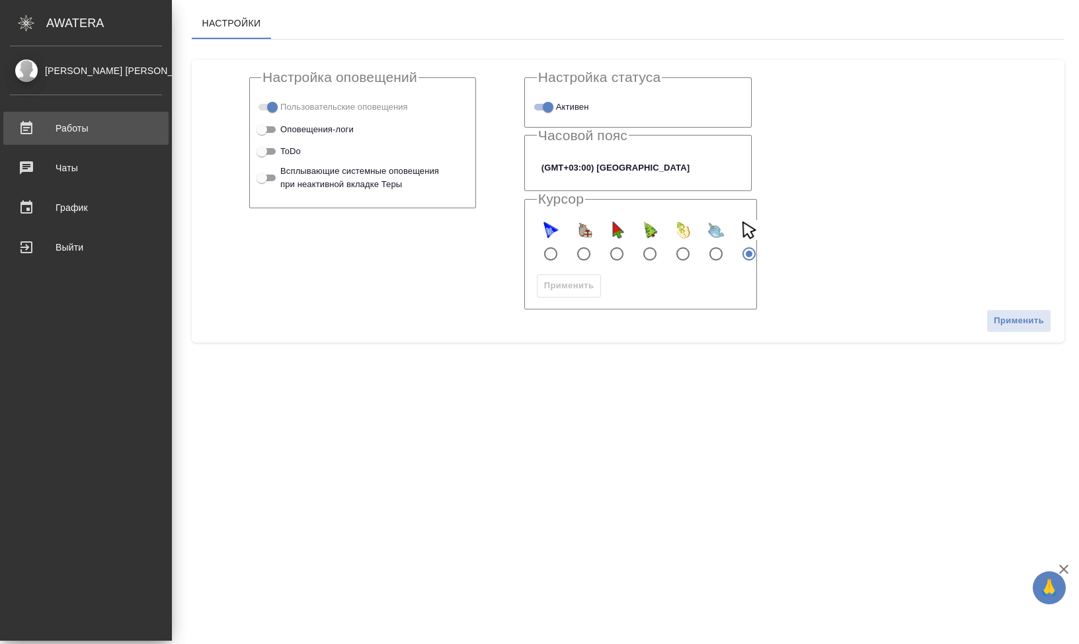
click at [56, 131] on div "Работы" at bounding box center [86, 128] width 152 height 20
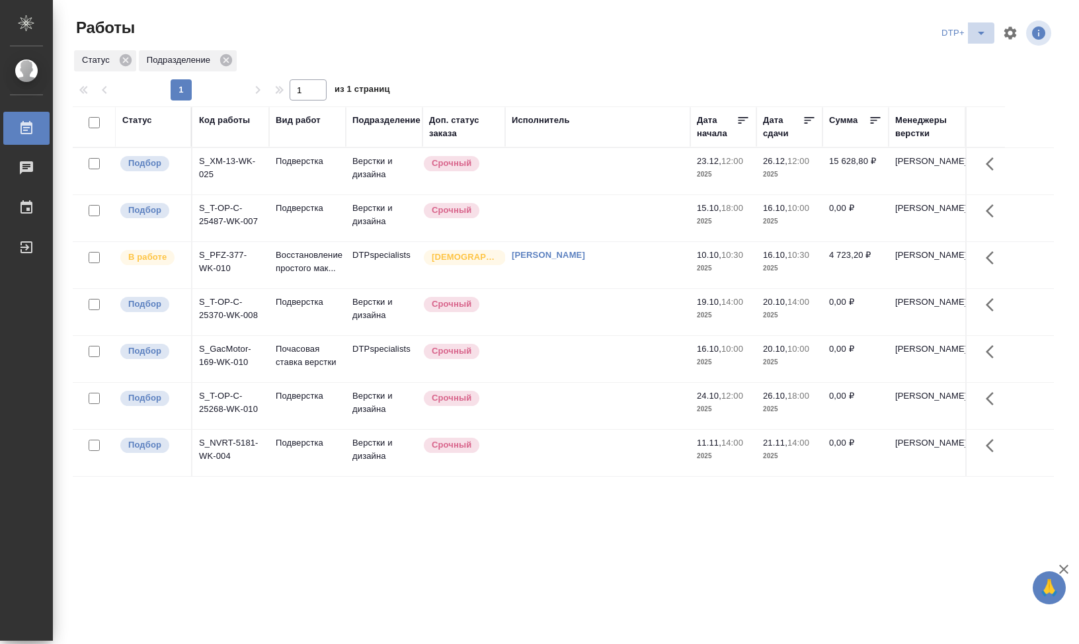
click at [982, 32] on icon "split button" at bounding box center [980, 33] width 7 height 3
click at [954, 100] on li "Мои работы" at bounding box center [963, 101] width 127 height 21
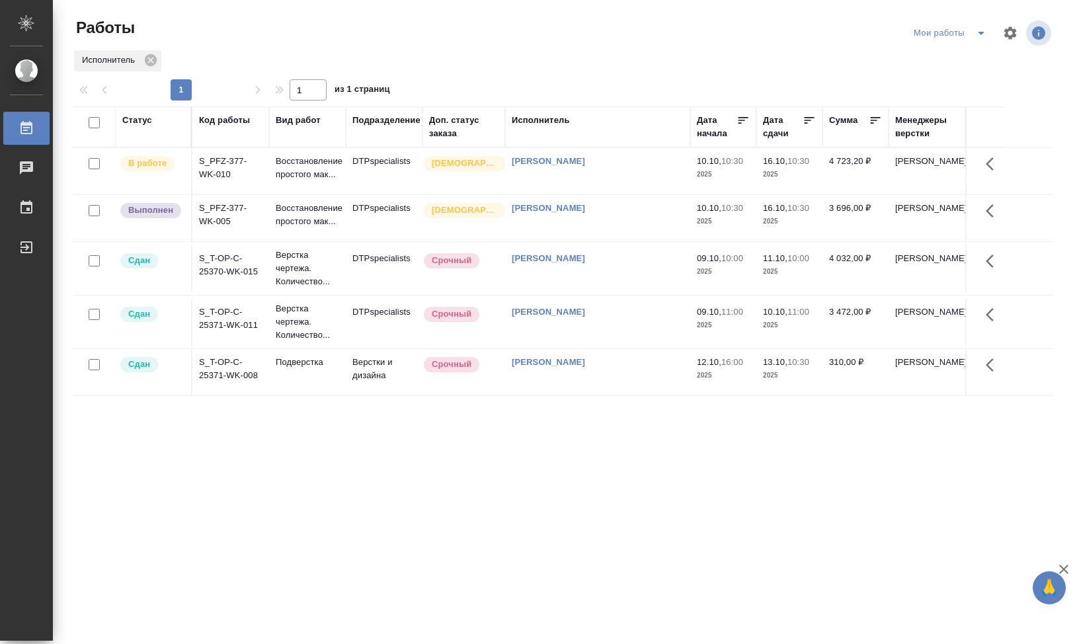
click at [966, 40] on div "Мои работы" at bounding box center [952, 32] width 84 height 21
click at [967, 30] on div "Мои работы" at bounding box center [952, 32] width 84 height 21
click at [989, 30] on span "split button" at bounding box center [981, 33] width 20 height 16
click at [944, 77] on li "DTP" at bounding box center [947, 80] width 127 height 21
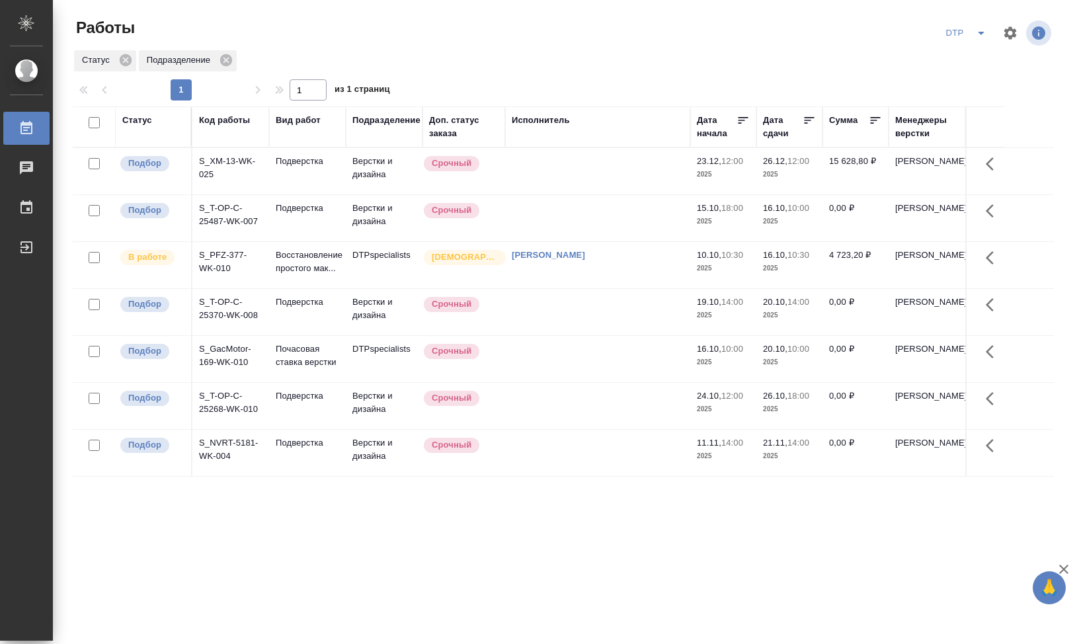
click at [377, 124] on div "Подразделение" at bounding box center [386, 120] width 68 height 13
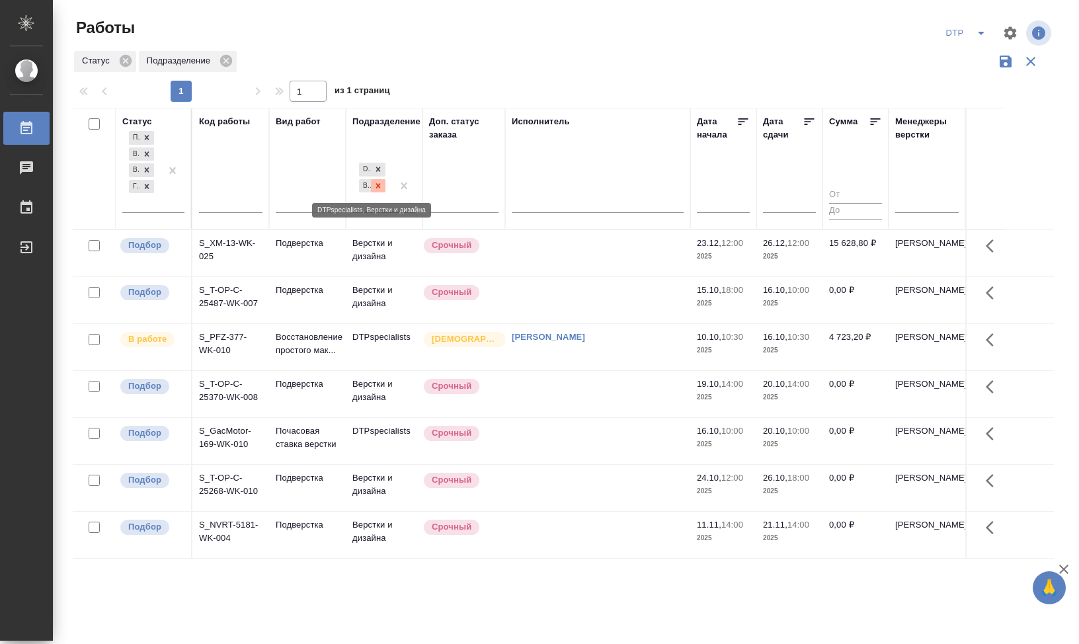
click at [379, 186] on icon at bounding box center [378, 185] width 5 height 5
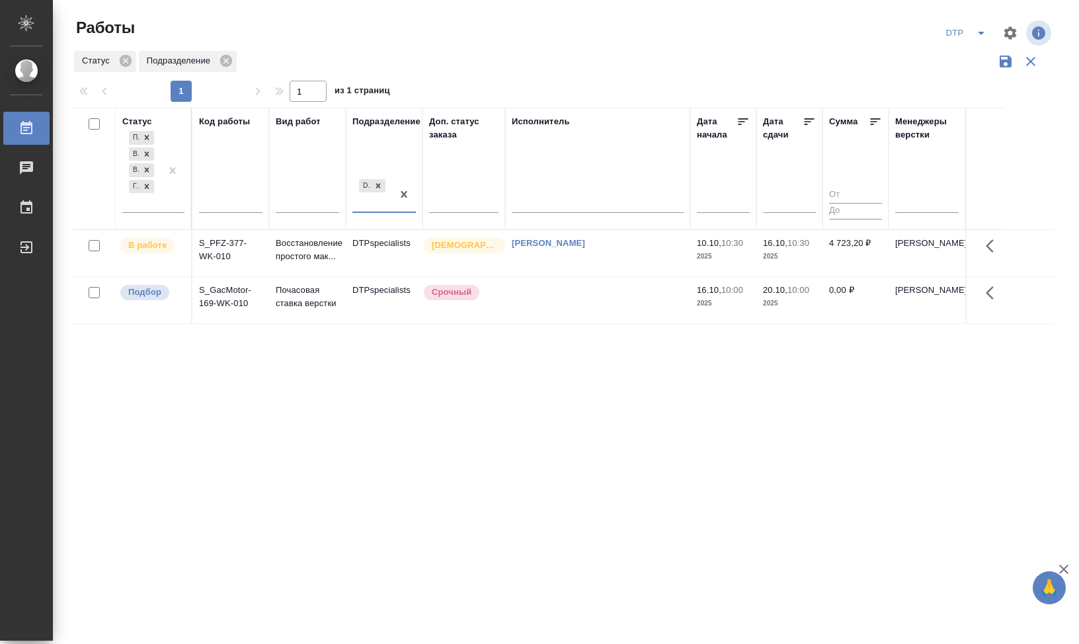
click at [1007, 65] on icon "button" at bounding box center [1005, 62] width 12 height 12
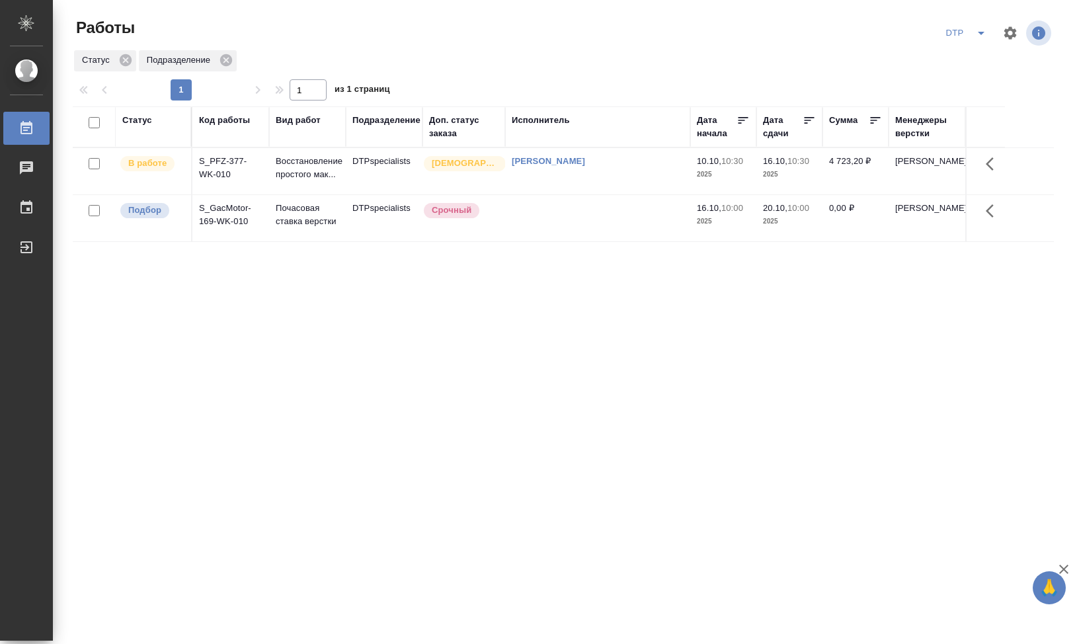
click at [234, 221] on td "S_GacMotor-169-WK-010" at bounding box center [230, 218] width 77 height 46
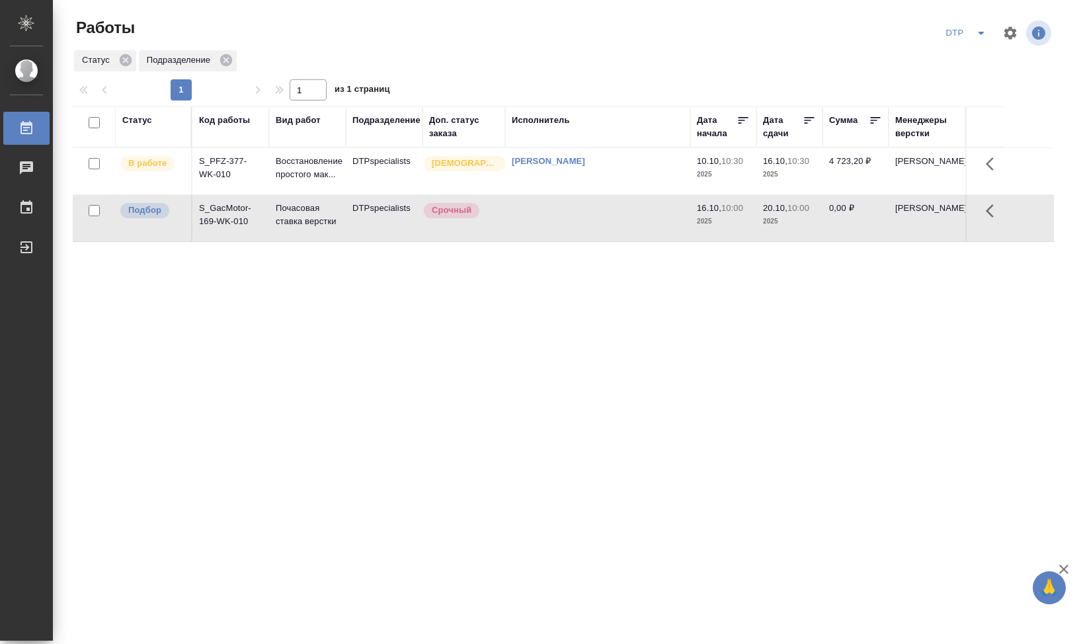
click at [234, 221] on td "S_GacMotor-169-WK-010" at bounding box center [230, 218] width 77 height 46
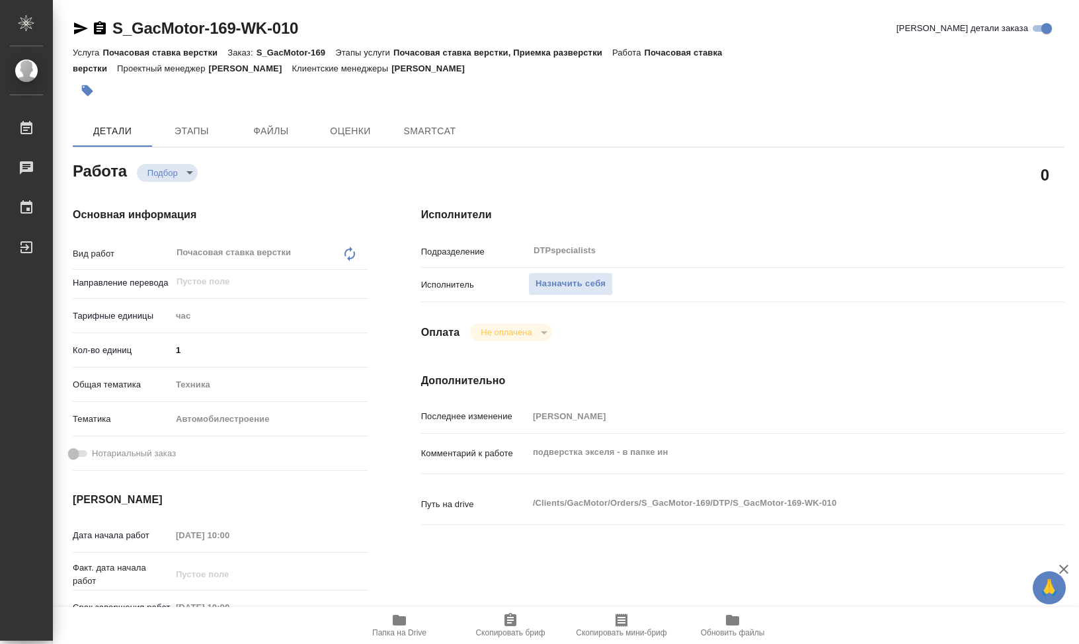
type textarea "x"
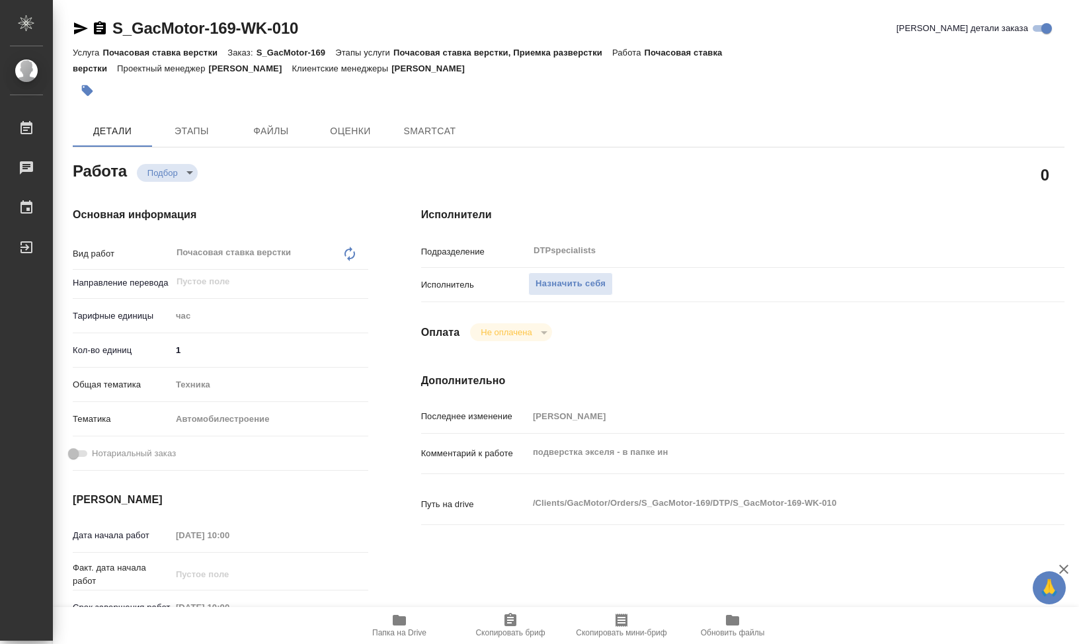
type textarea "x"
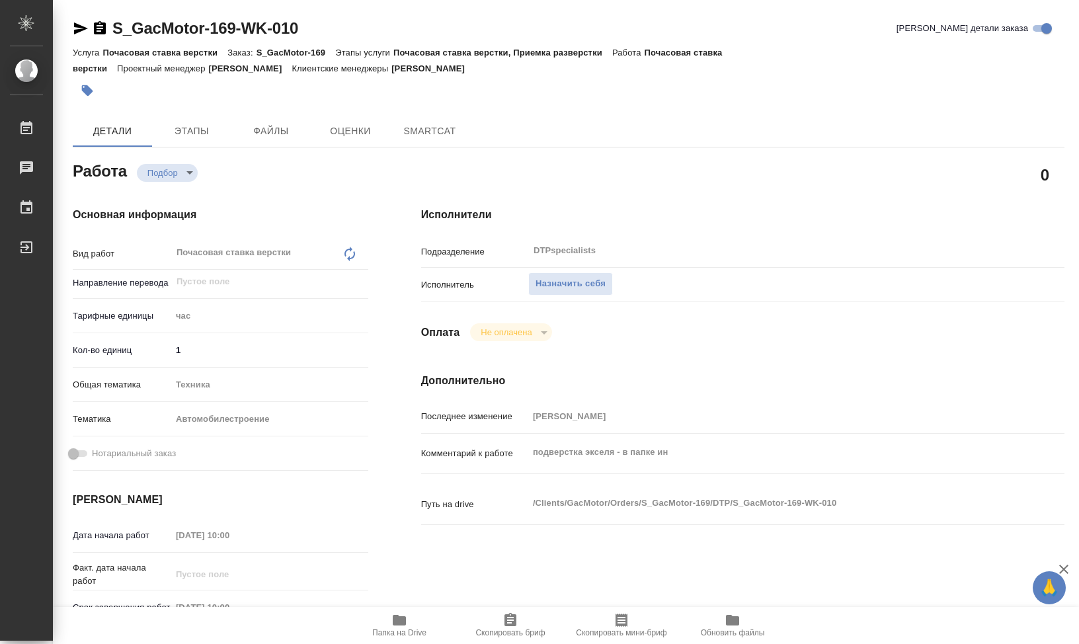
type textarea "x"
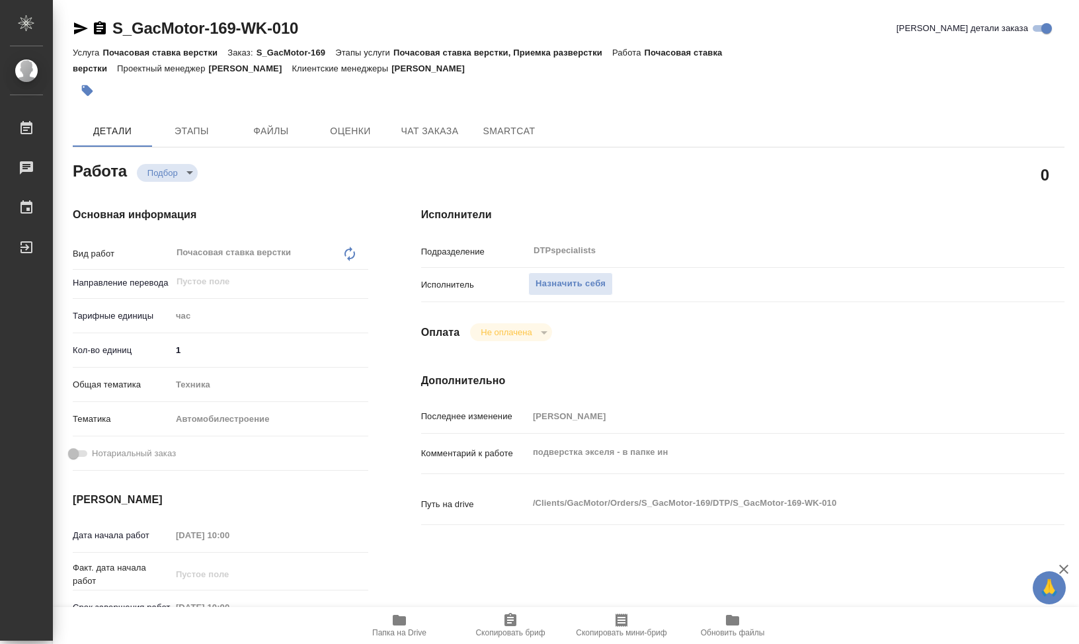
type textarea "x"
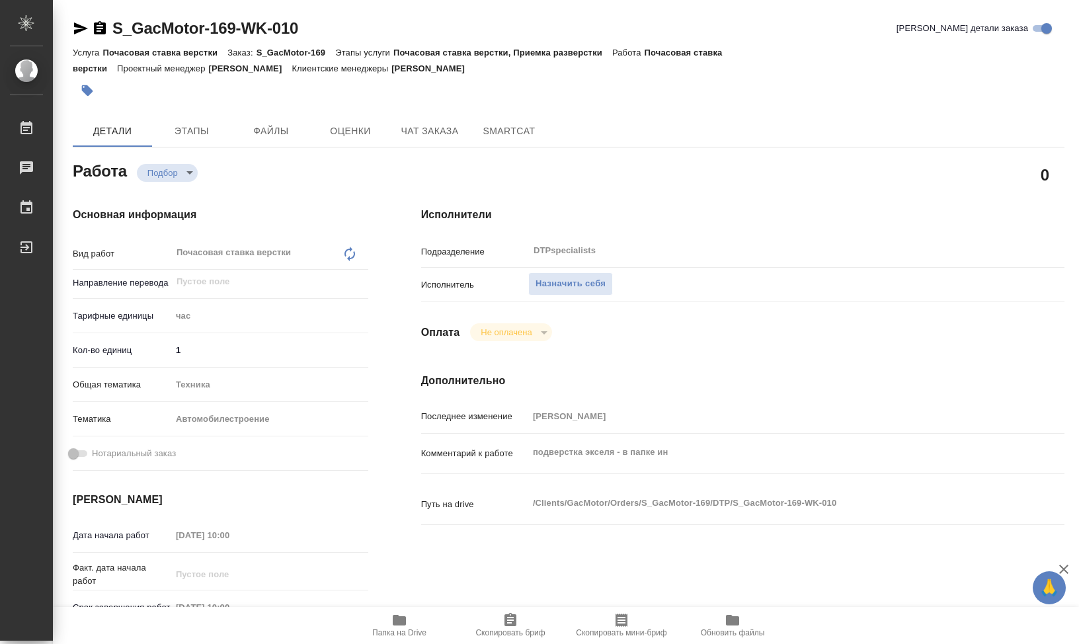
type textarea "x"
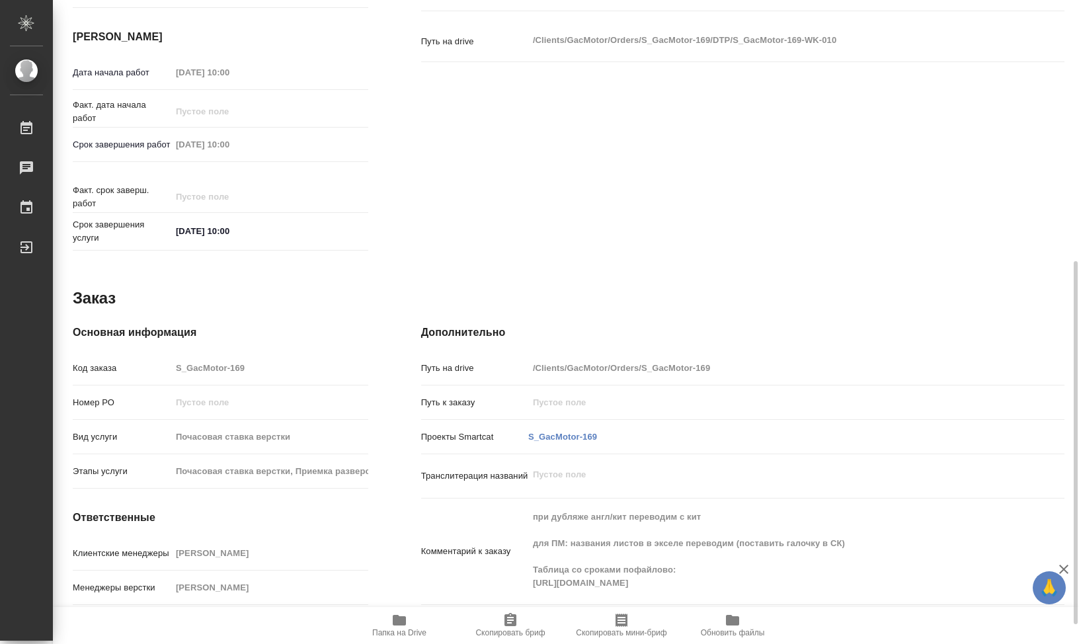
scroll to position [497, 0]
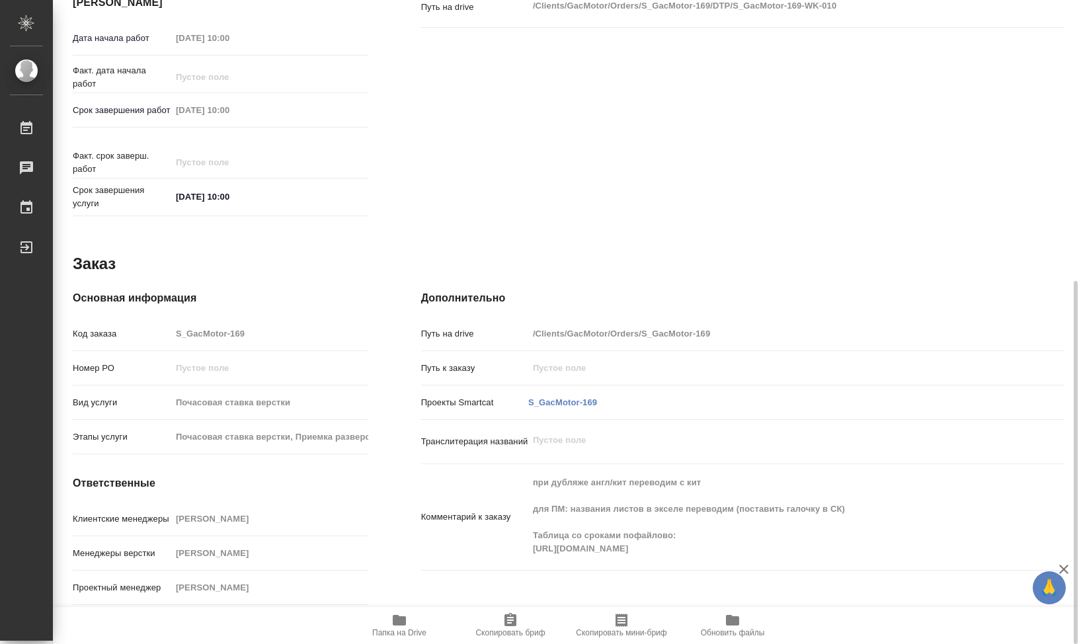
click at [395, 630] on span "Папка на Drive" at bounding box center [399, 632] width 54 height 9
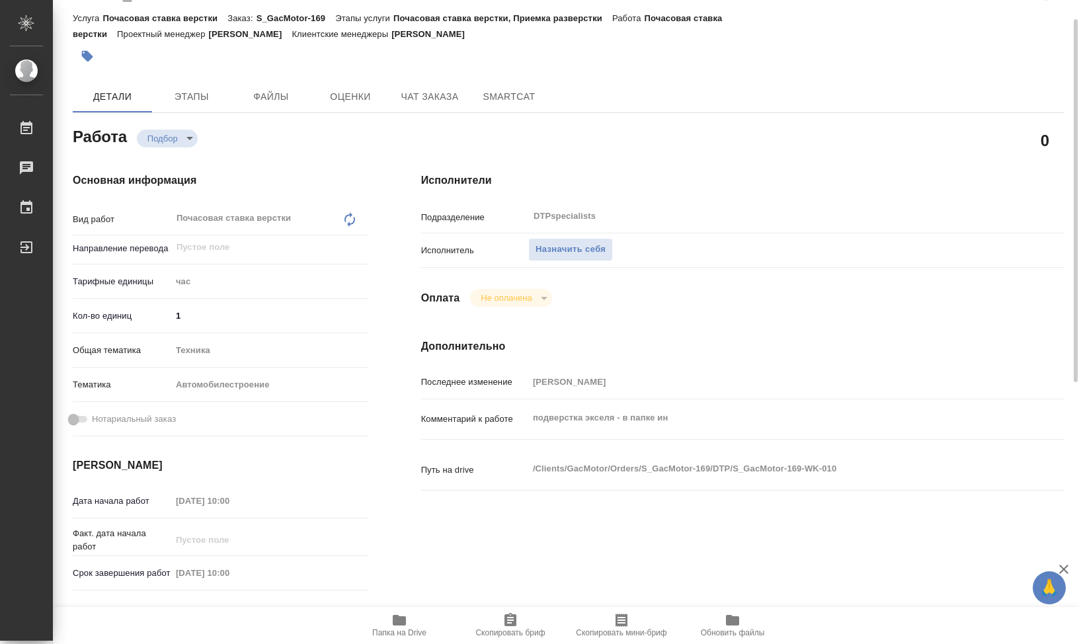
scroll to position [0, 0]
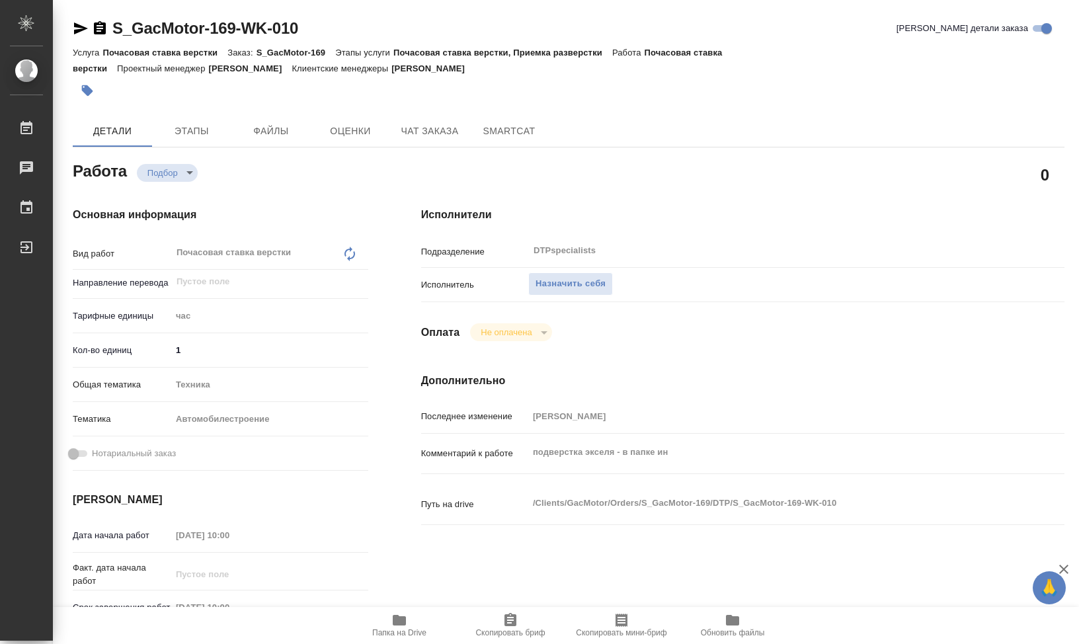
type textarea "x"
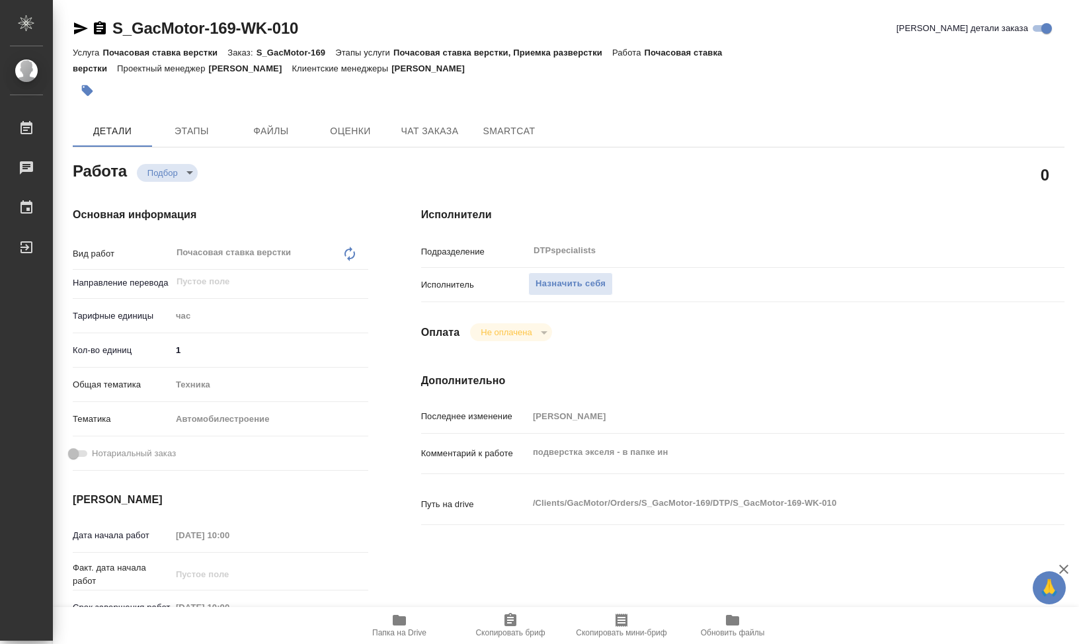
type textarea "x"
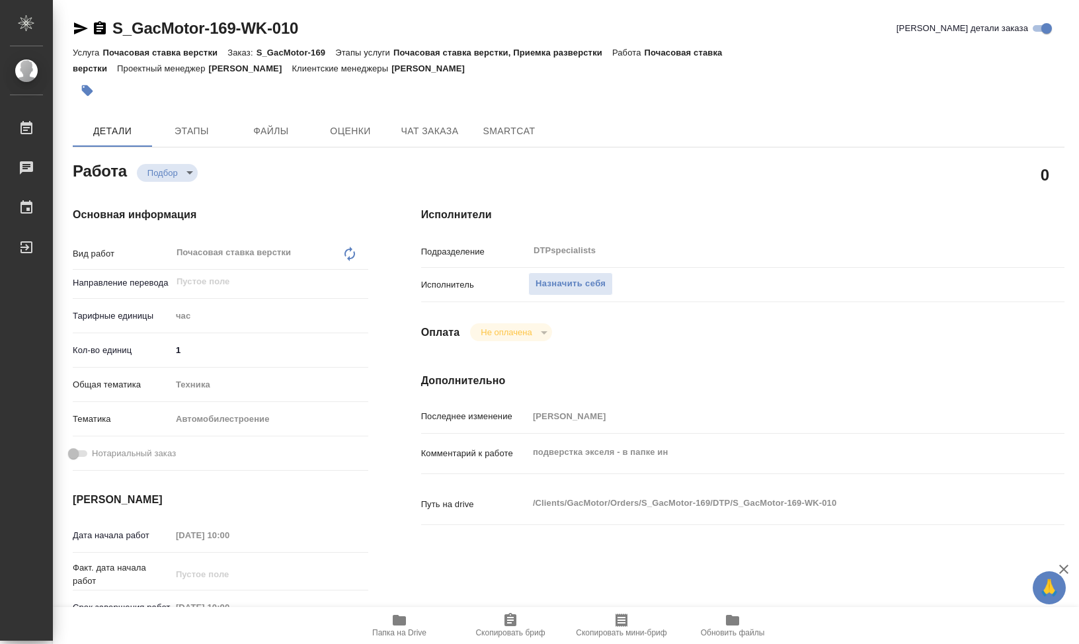
type textarea "x"
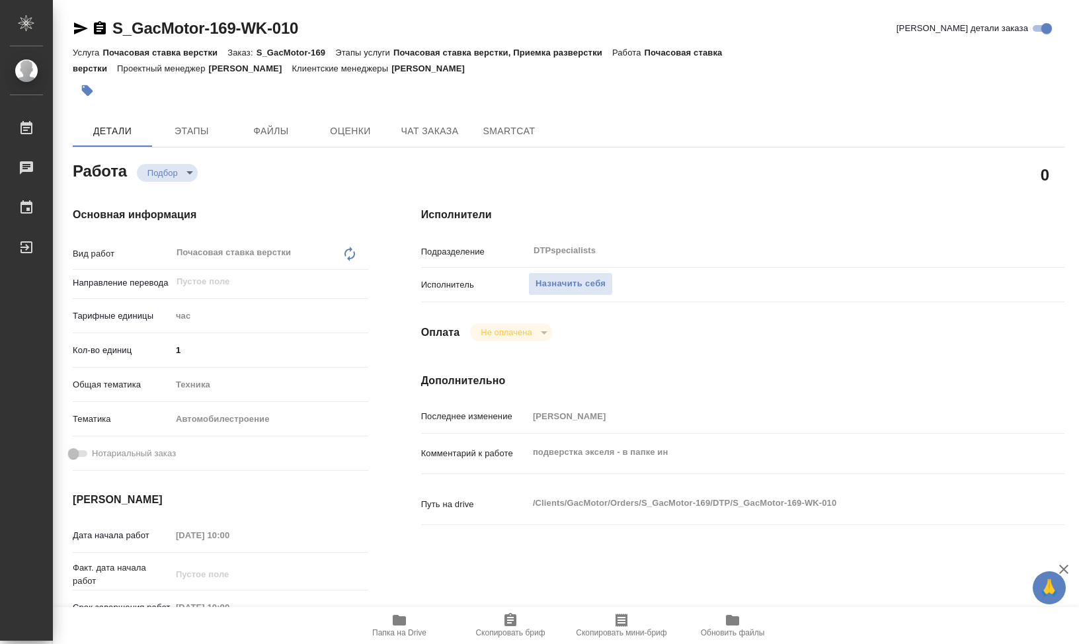
type textarea "x"
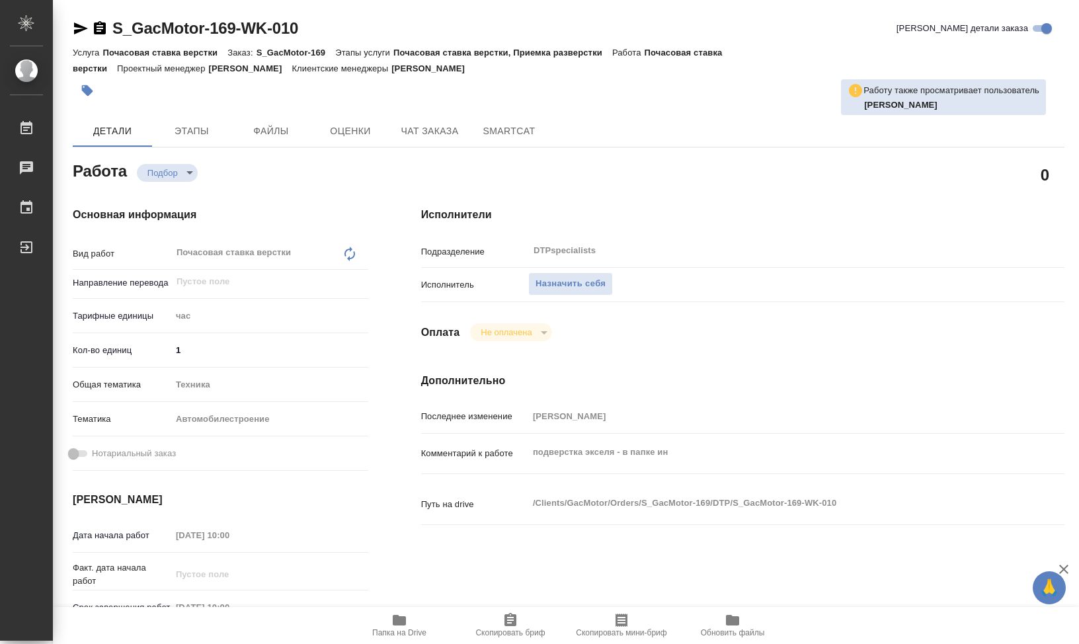
type textarea "x"
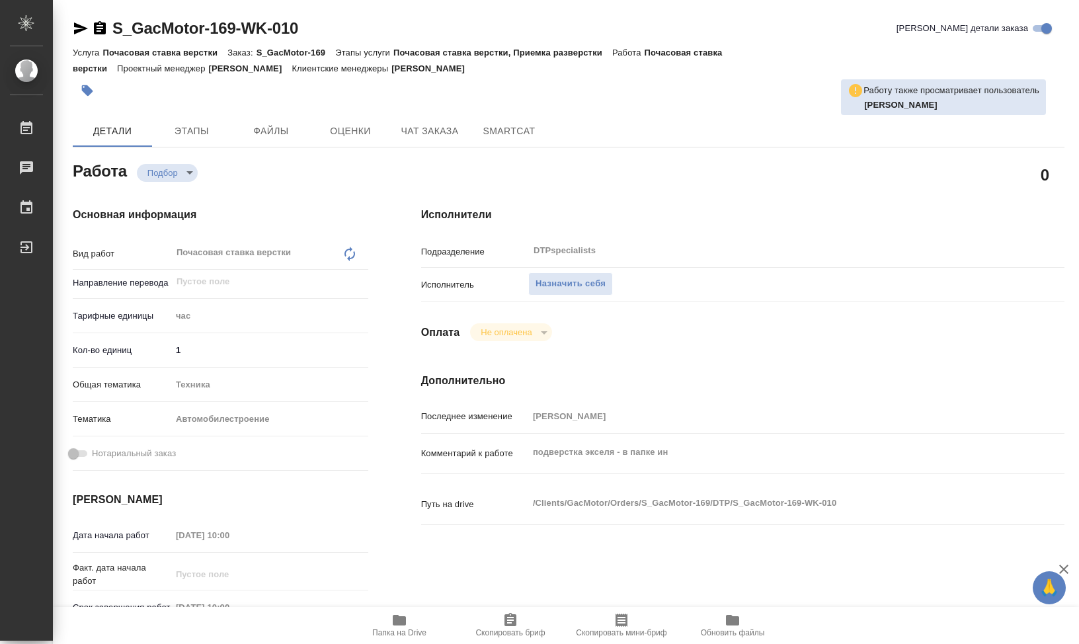
type textarea "x"
